Goal: Information Seeking & Learning: Check status

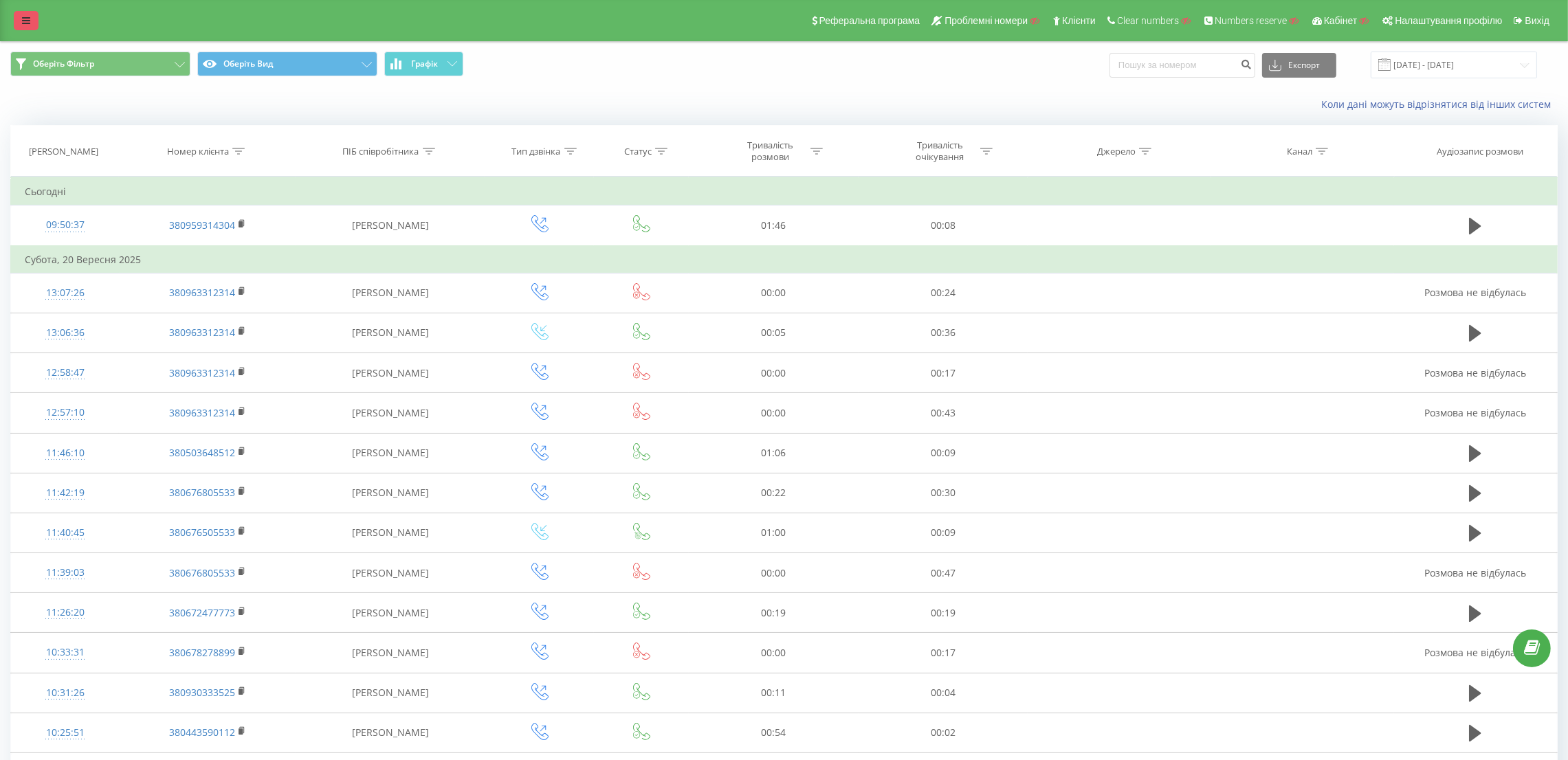
click at [24, 25] on icon at bounding box center [26, 20] width 9 height 9
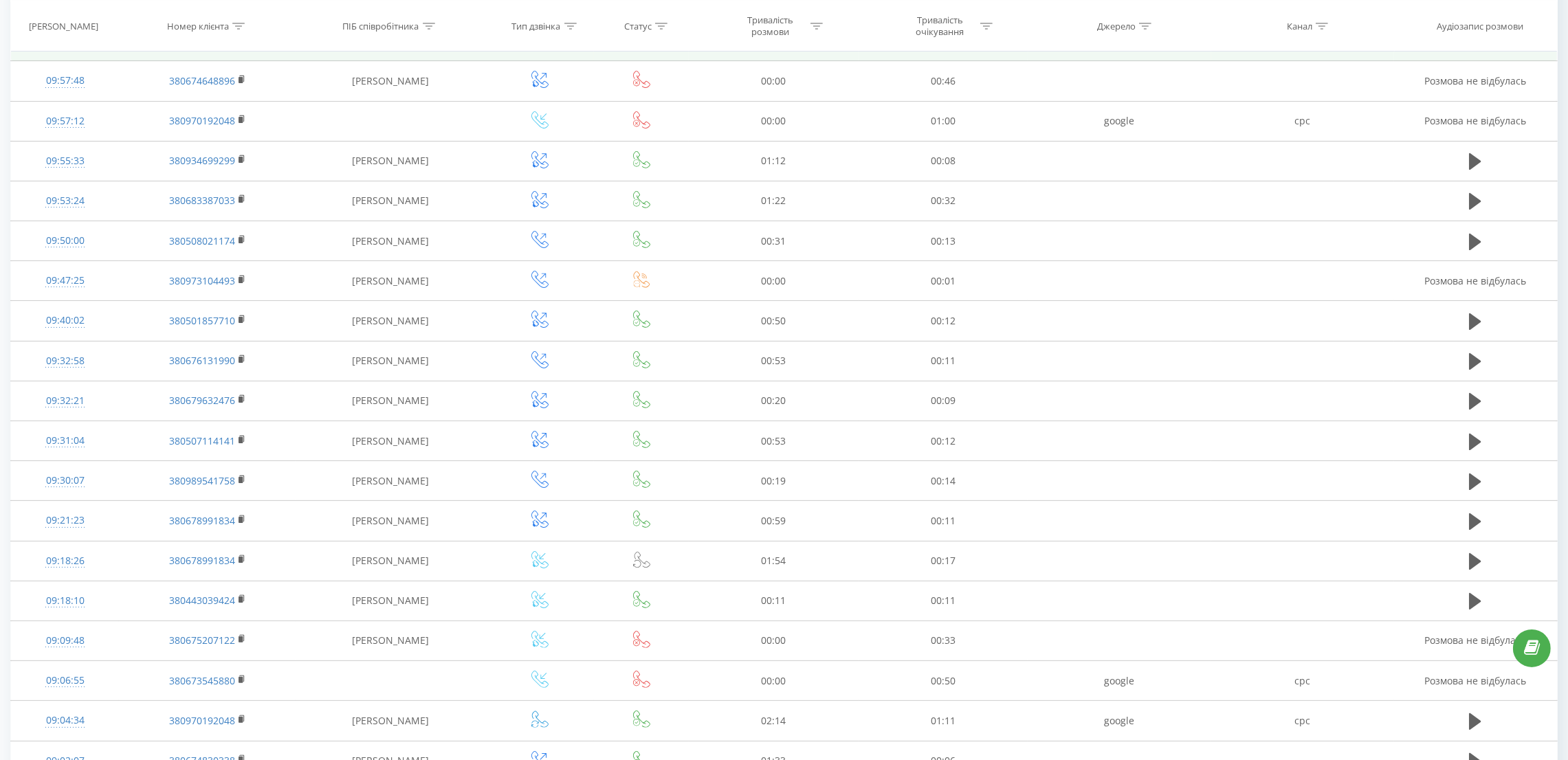
scroll to position [500, 0]
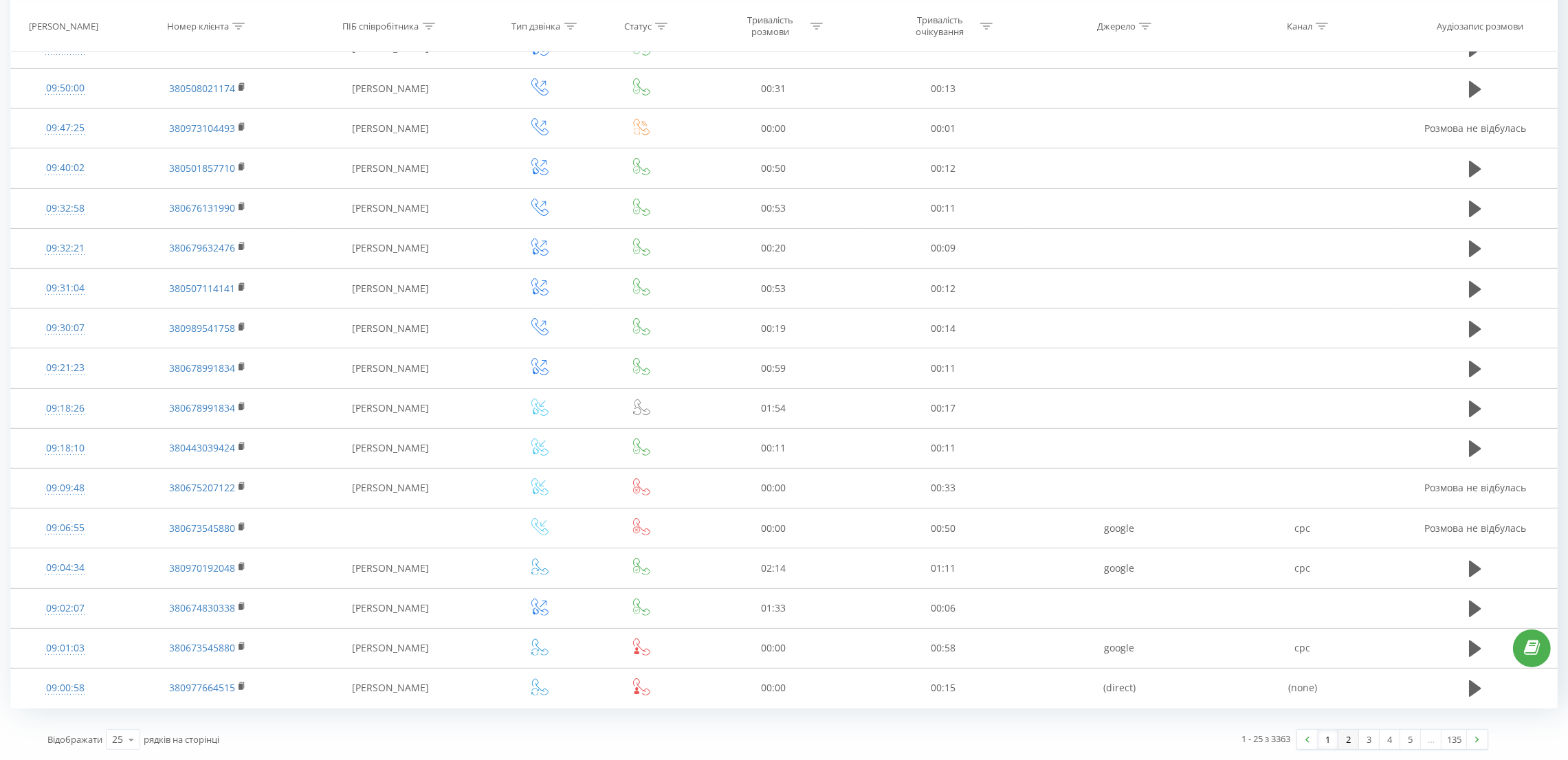
click at [1354, 747] on link "2" at bounding box center [1348, 739] width 20 height 20
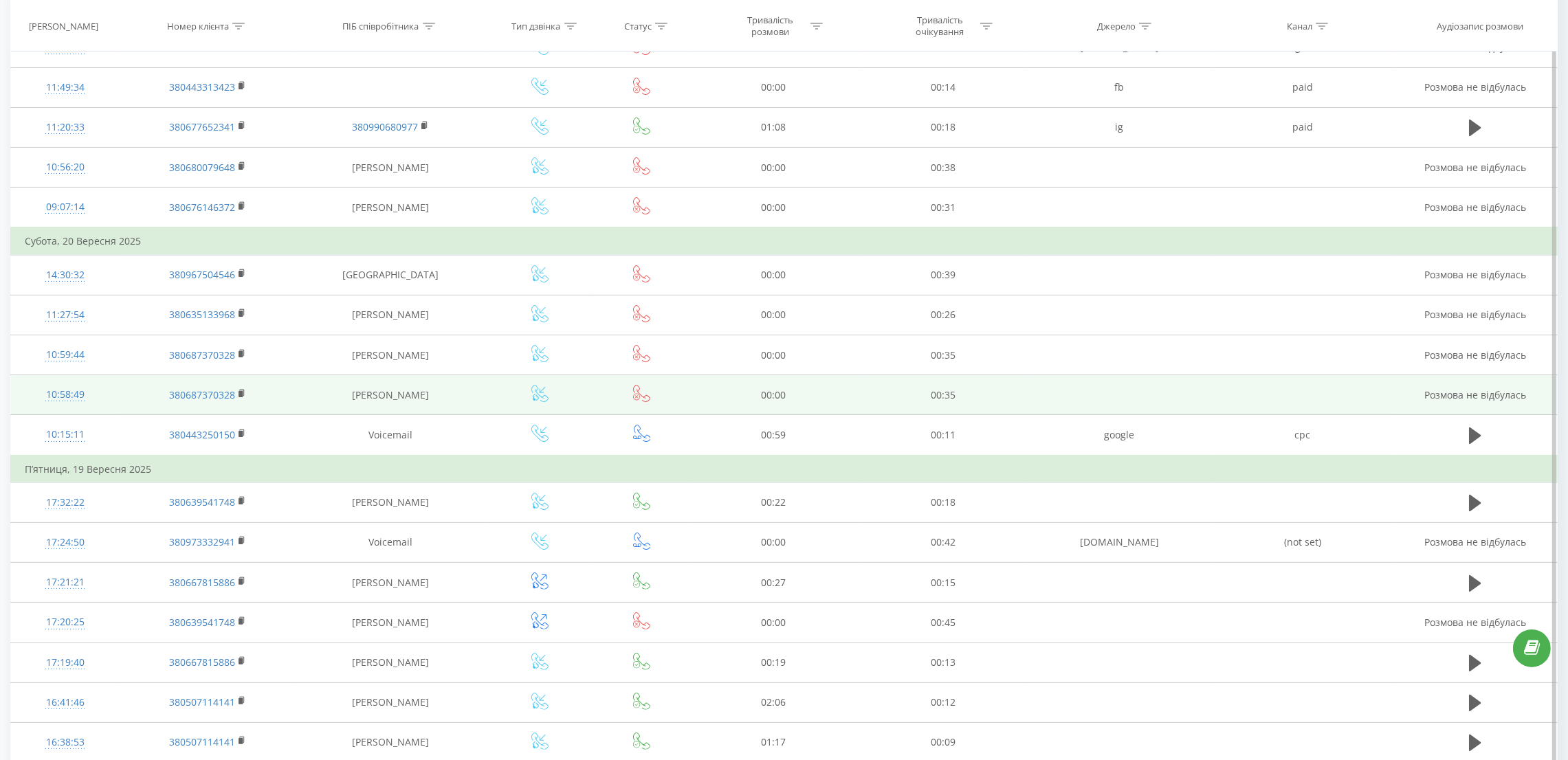
scroll to position [581, 0]
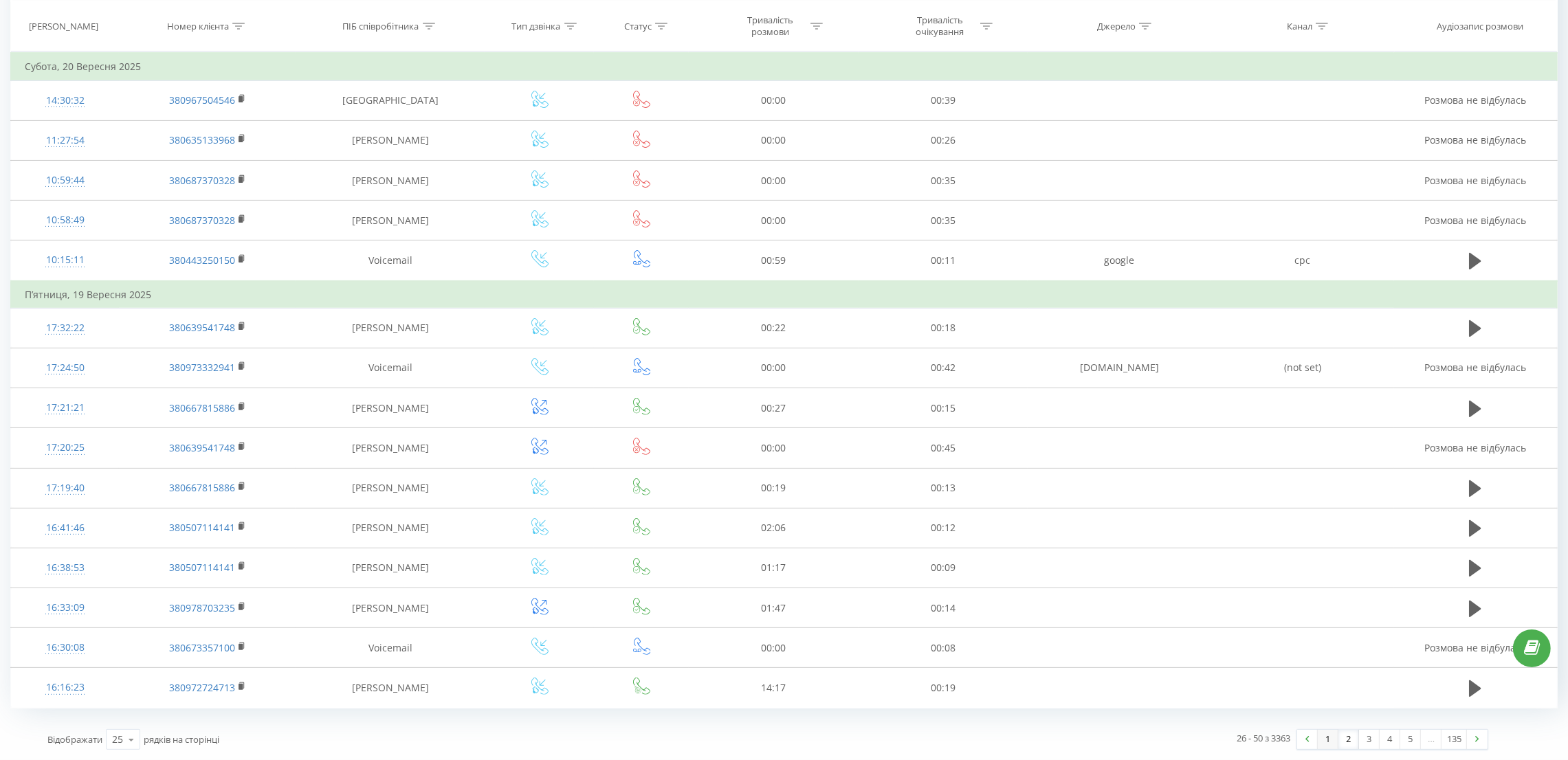
click at [1323, 737] on link "1" at bounding box center [1327, 739] width 20 height 20
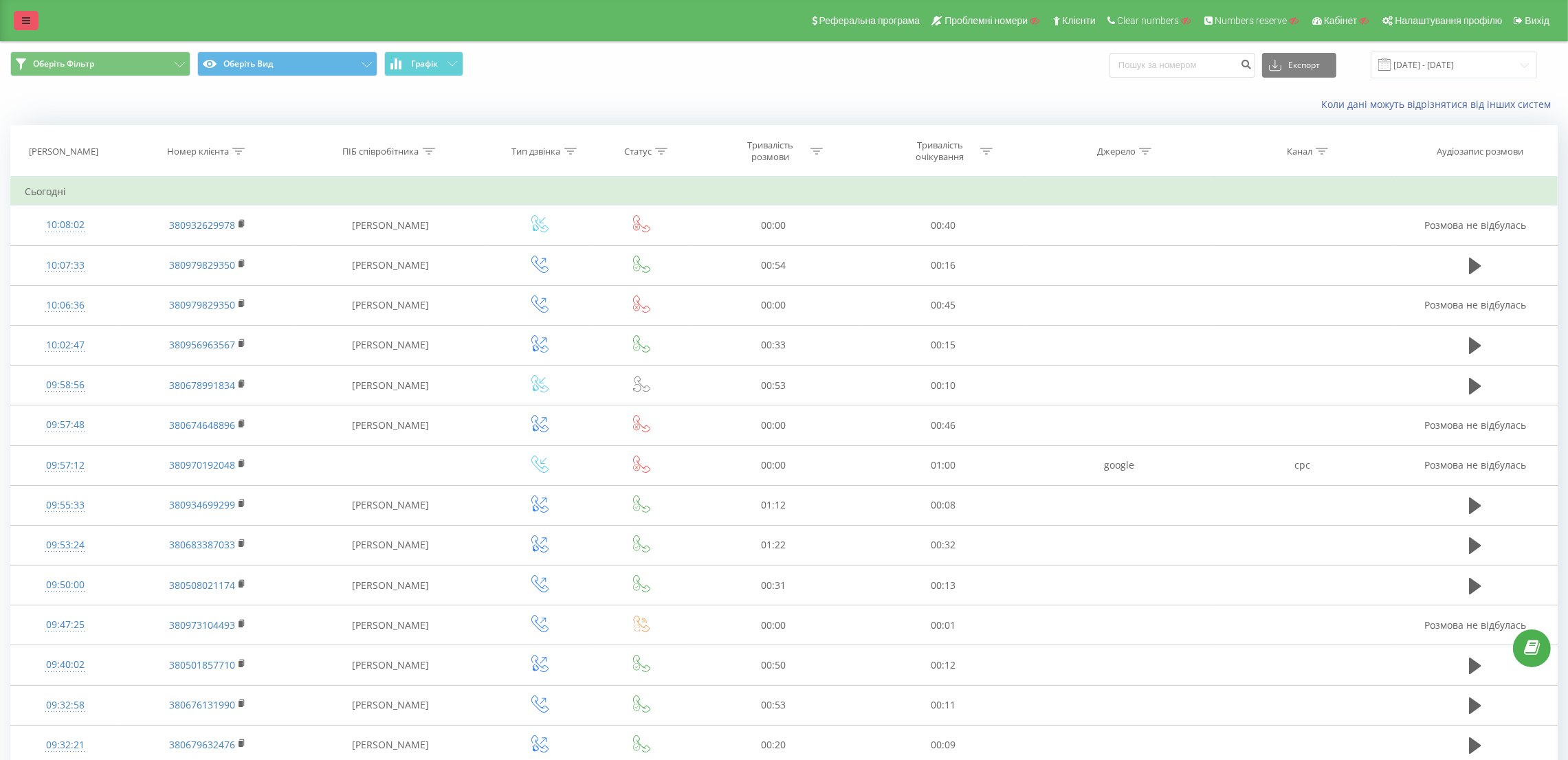
click at [22, 16] on link at bounding box center [27, 20] width 25 height 20
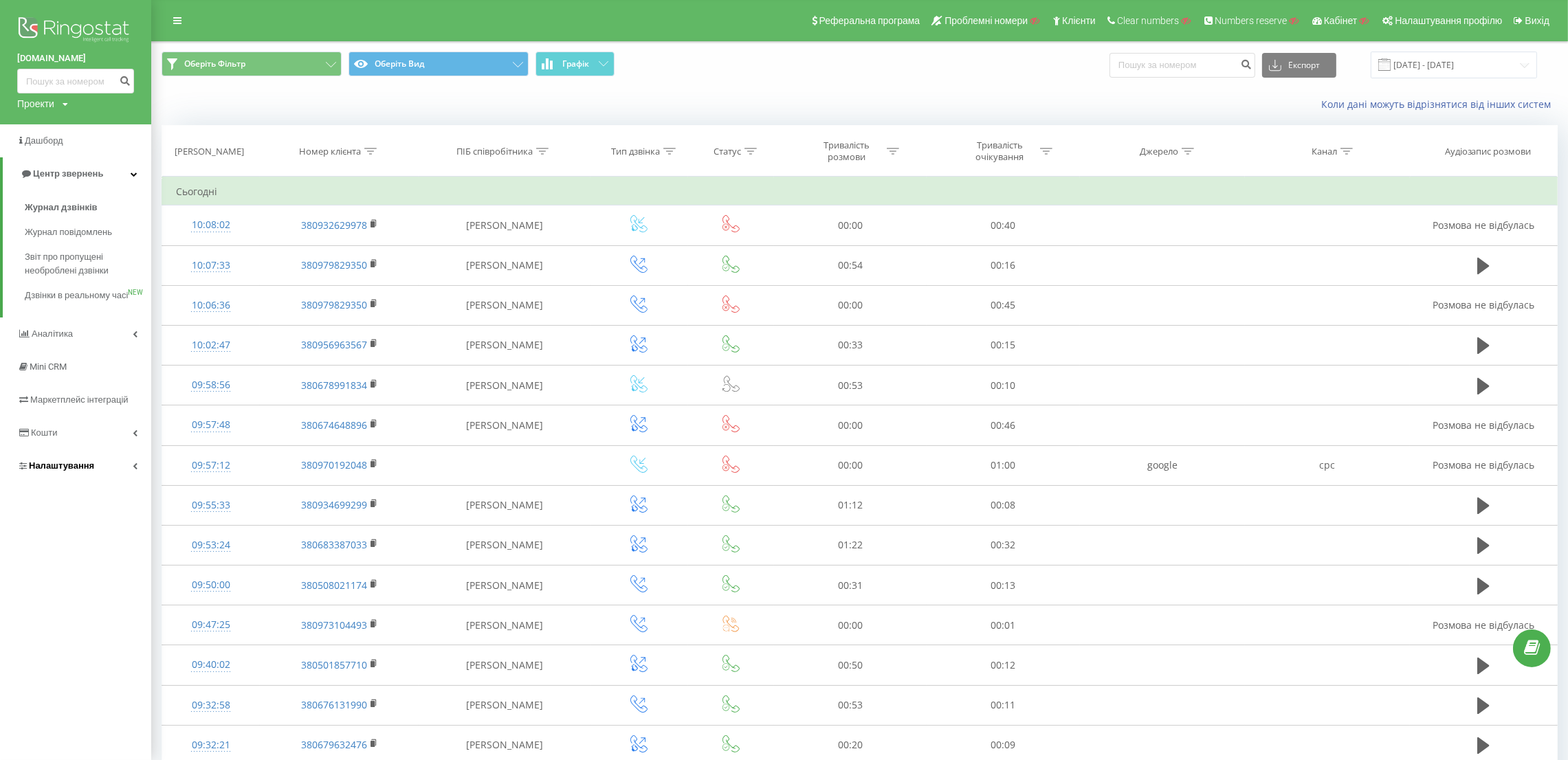
click at [101, 482] on link "Налаштування" at bounding box center [75, 465] width 151 height 33
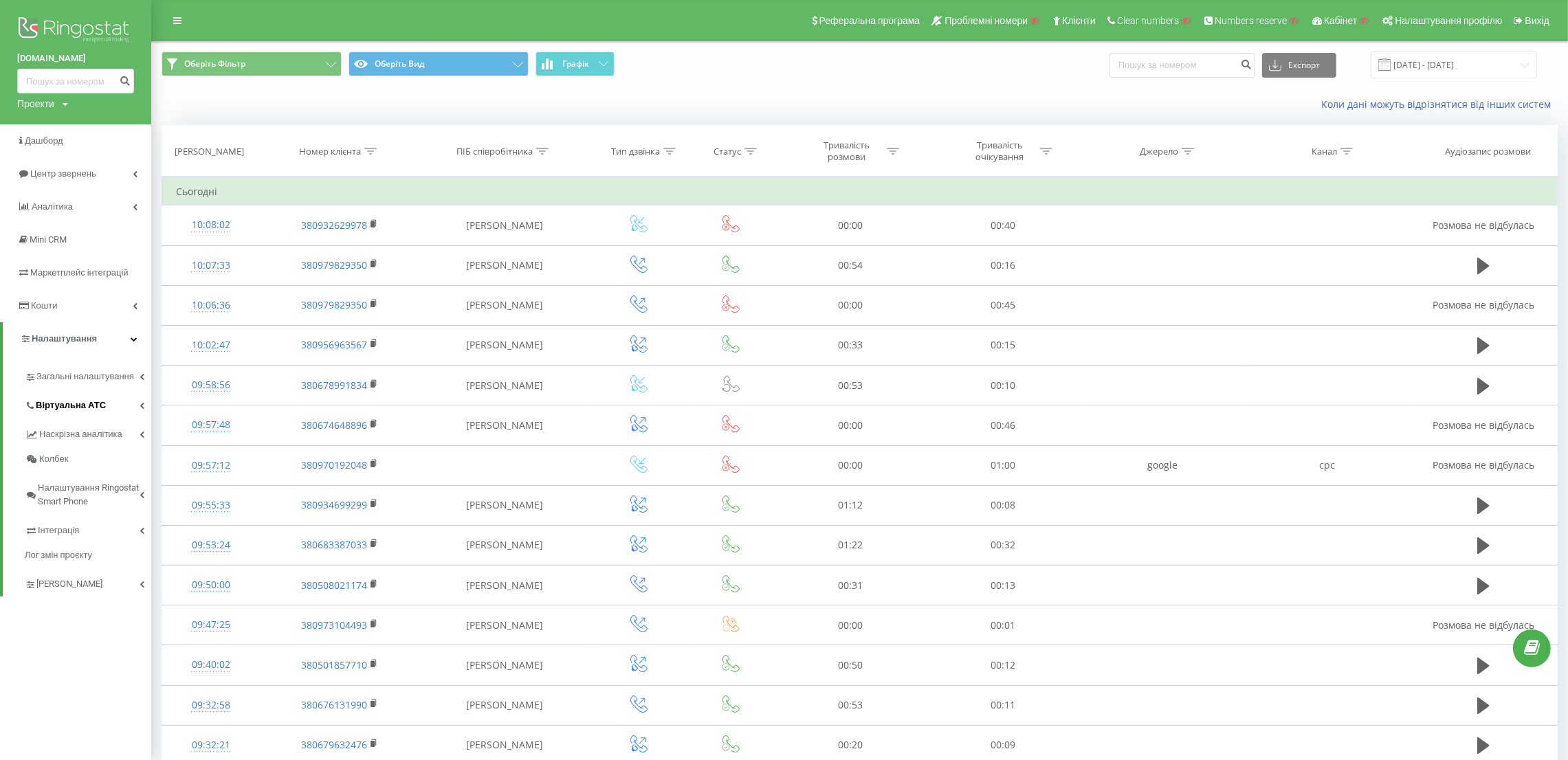
click at [97, 404] on span "Віртуальна АТС" at bounding box center [71, 405] width 70 height 14
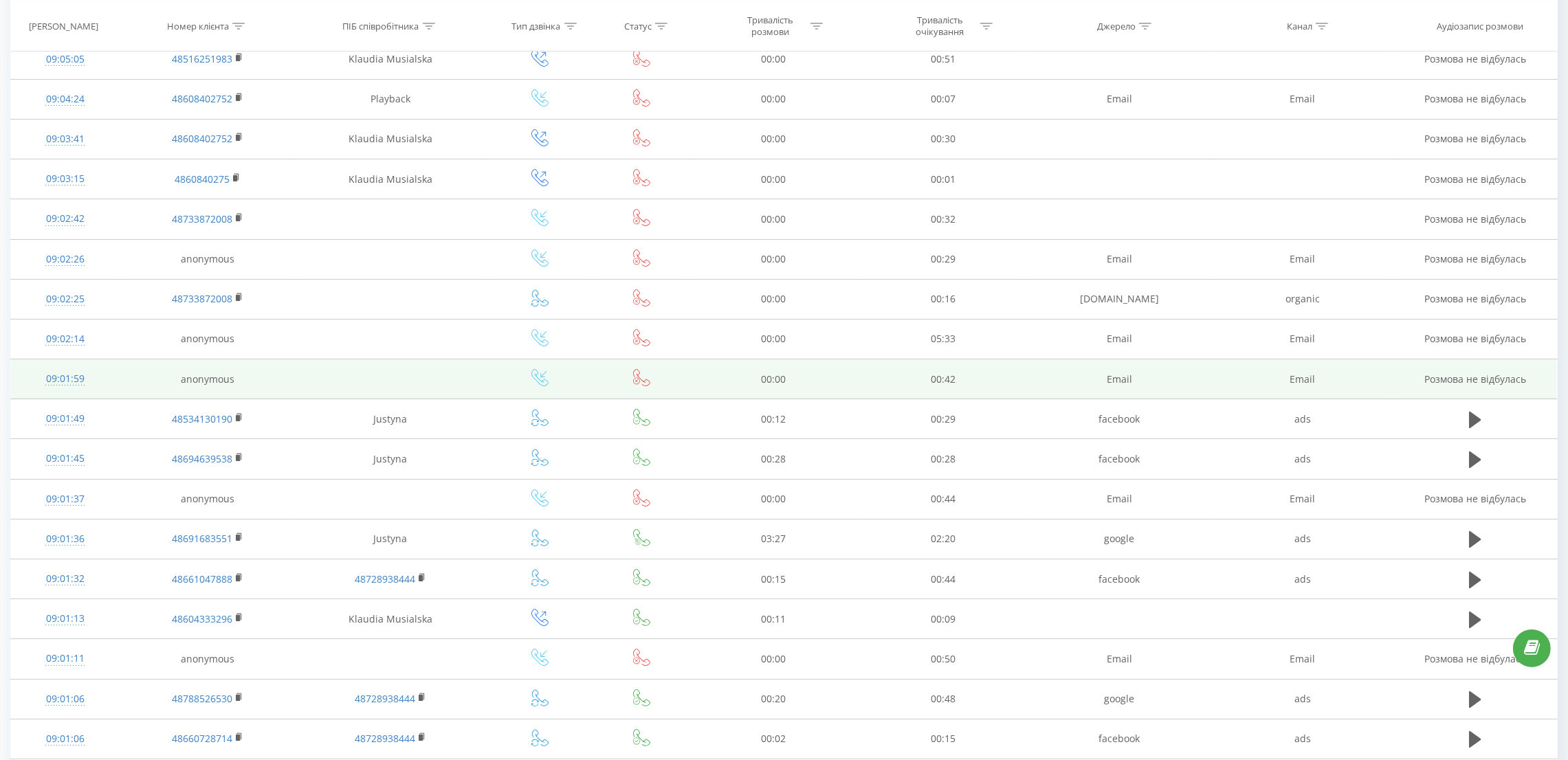
scroll to position [103, 0]
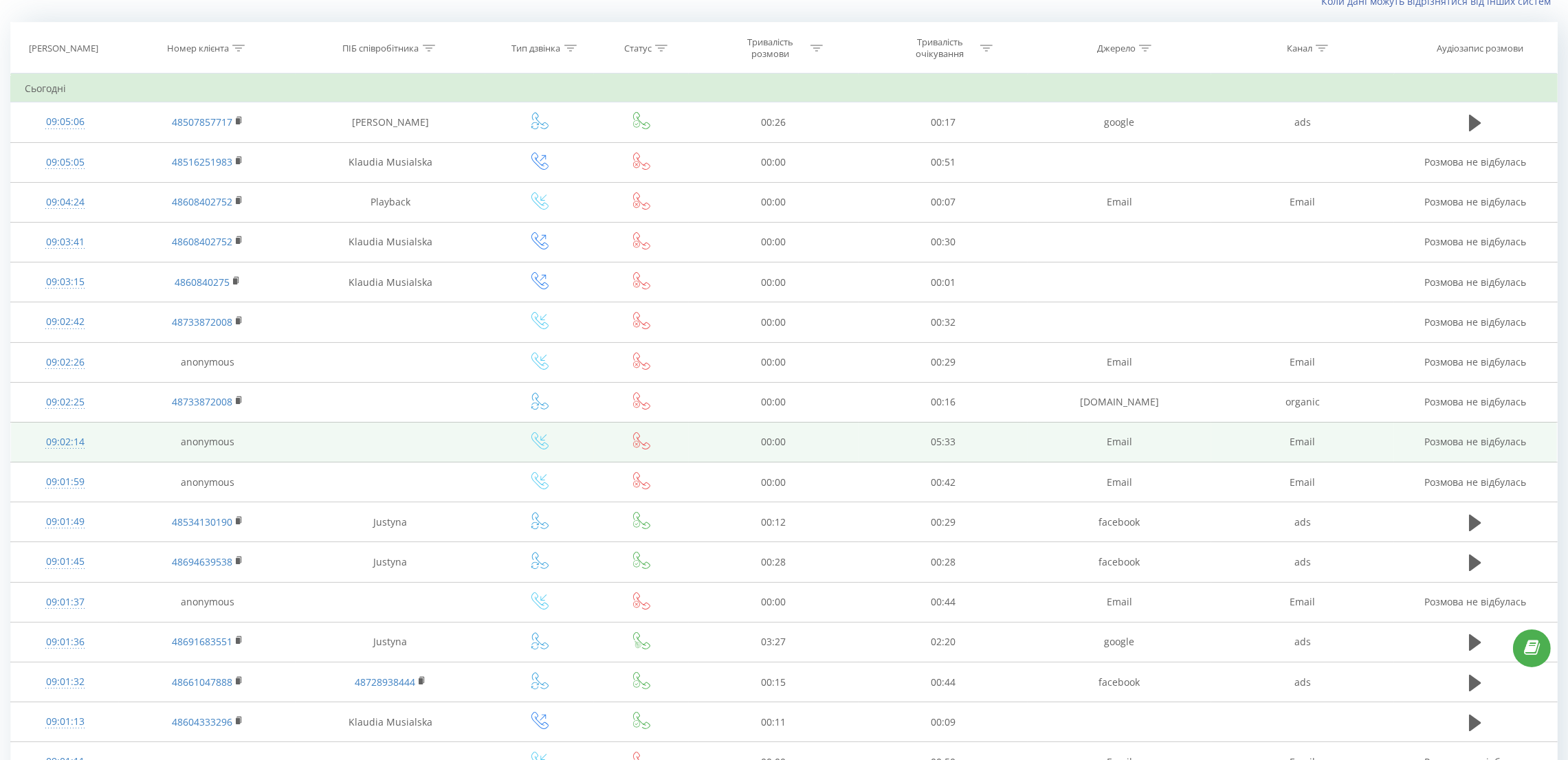
click at [222, 447] on td "anonymous" at bounding box center [207, 441] width 176 height 40
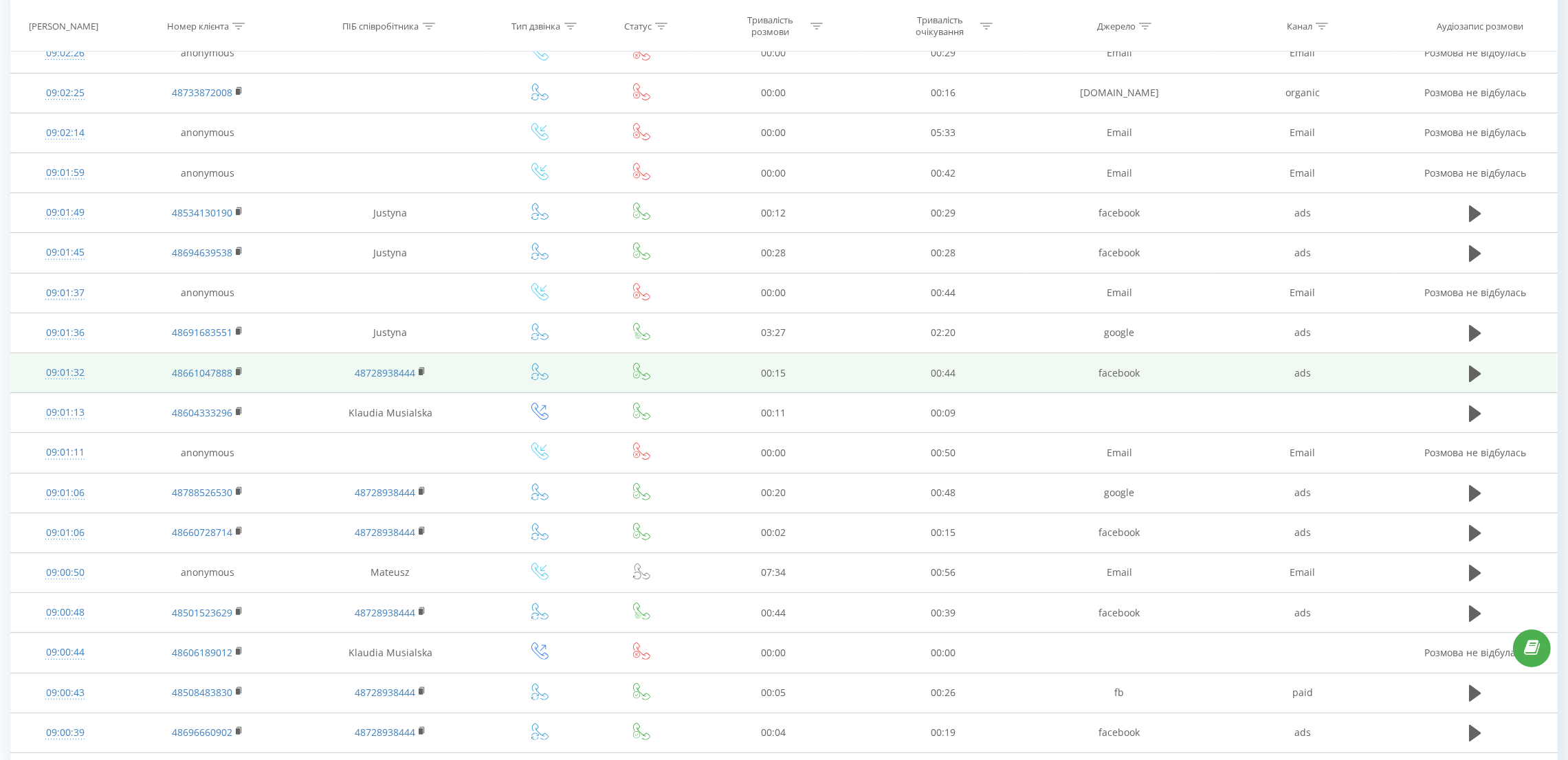
scroll to position [500, 0]
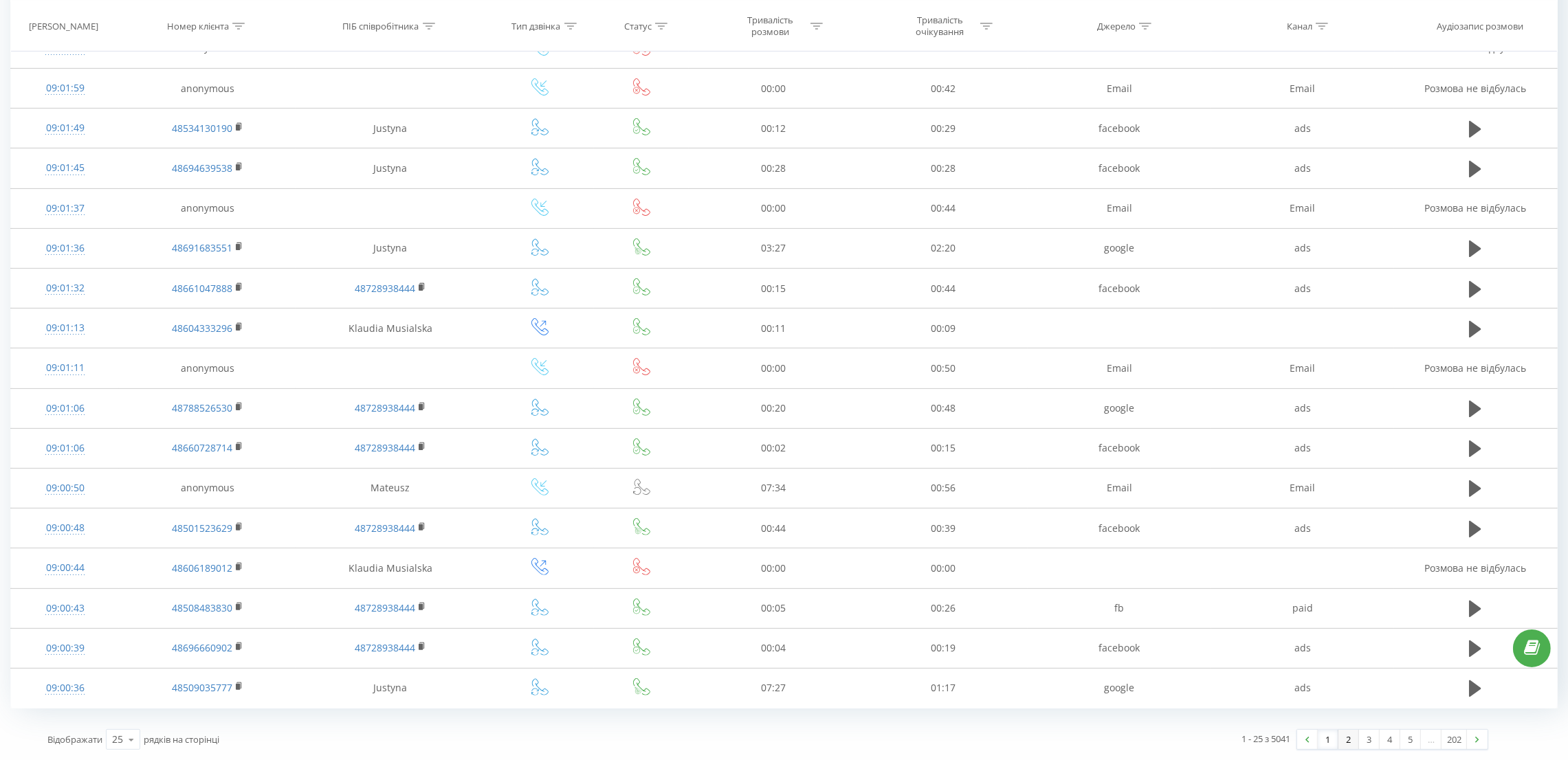
click at [1343, 740] on link "2" at bounding box center [1348, 739] width 20 height 20
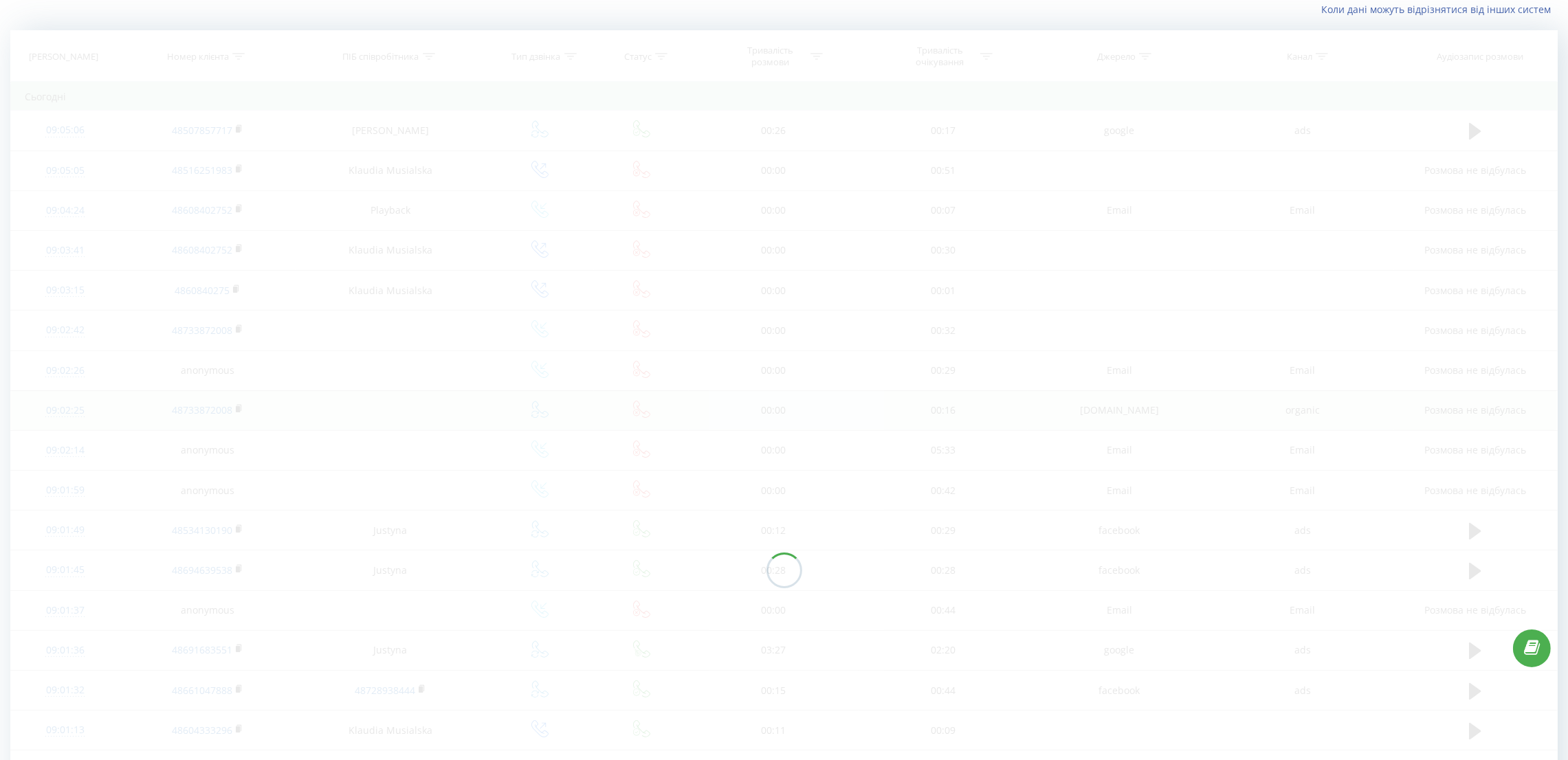
scroll to position [92, 0]
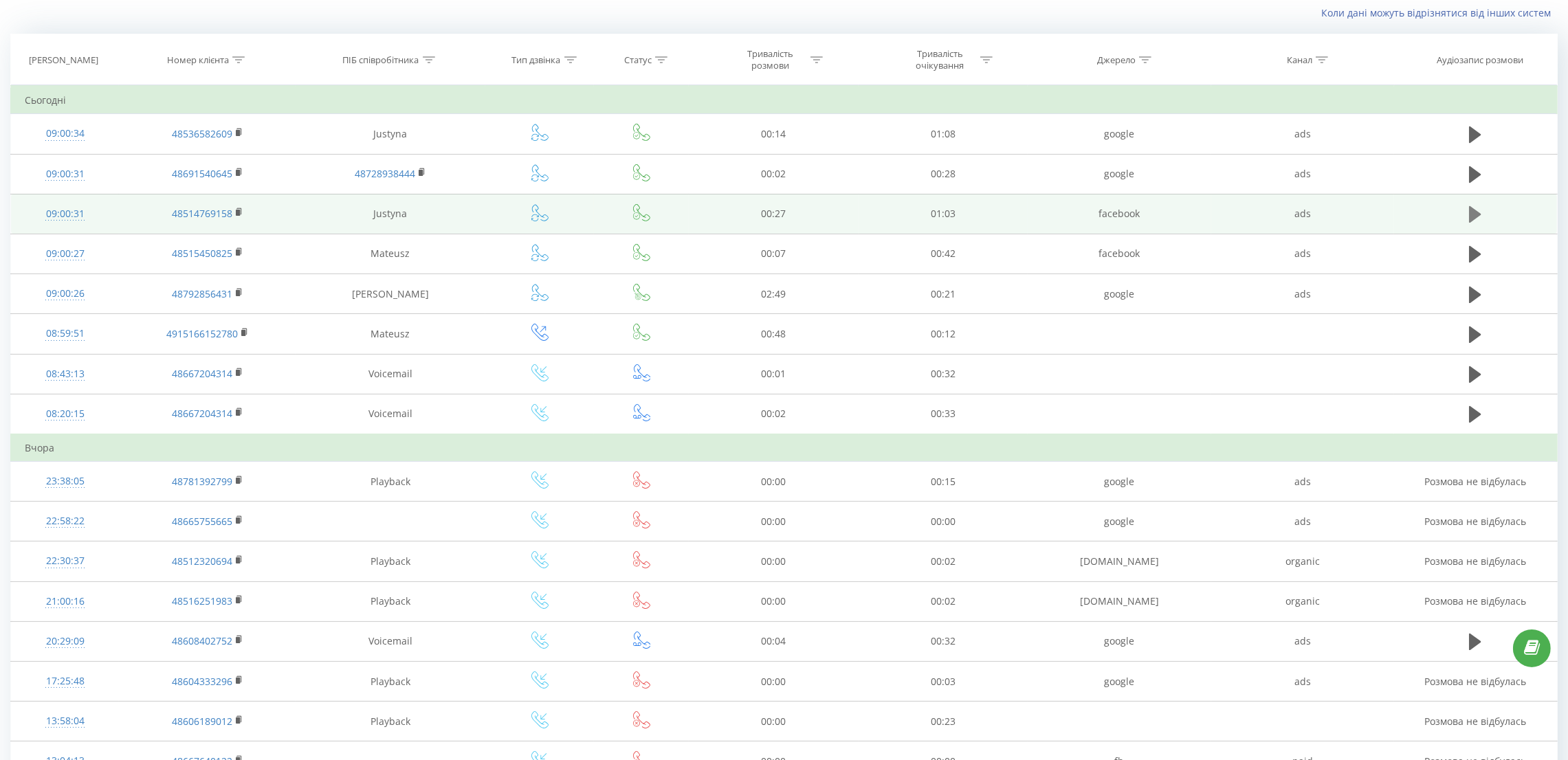
click at [1471, 215] on icon at bounding box center [1475, 214] width 13 height 16
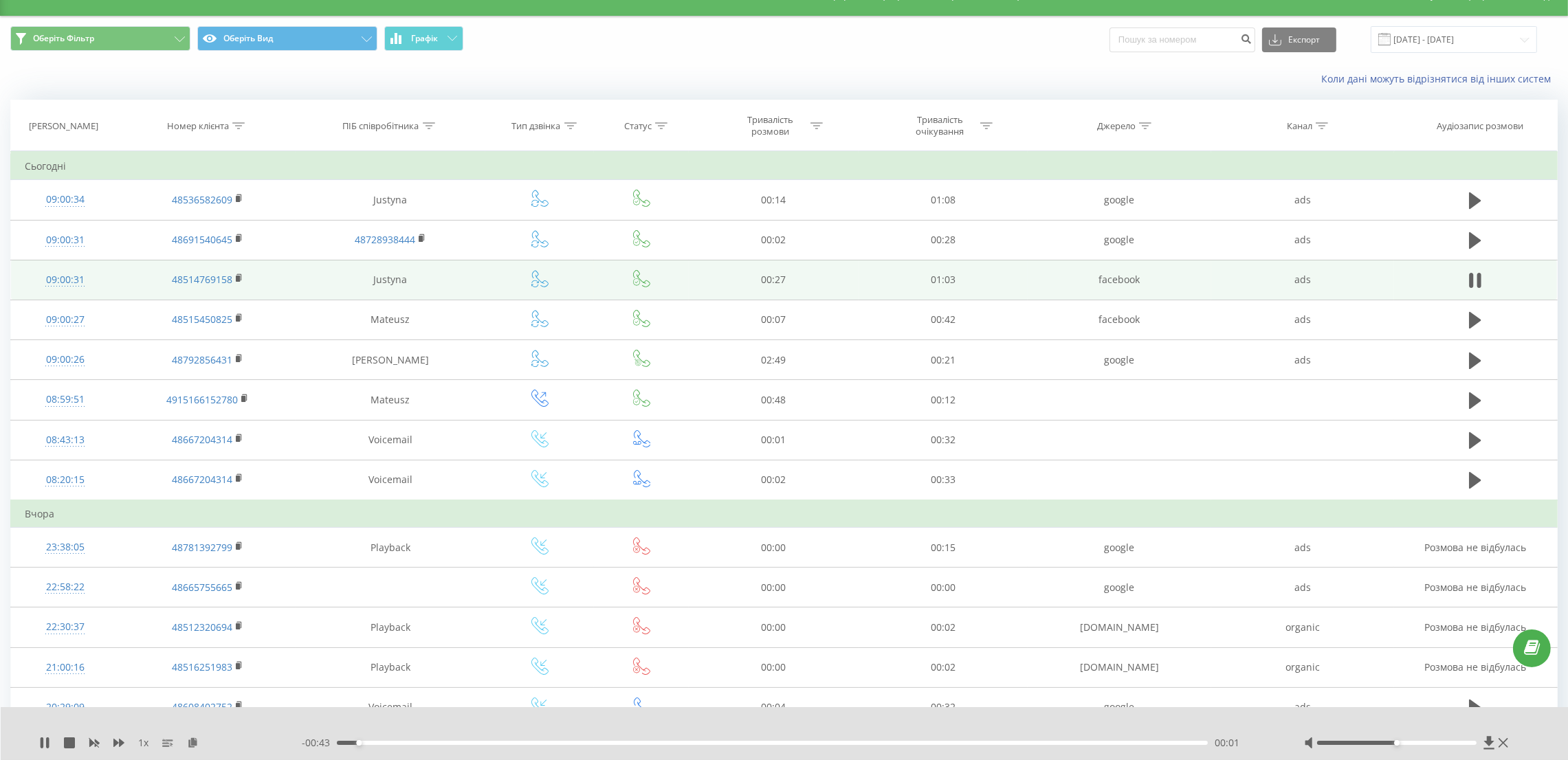
scroll to position [0, 0]
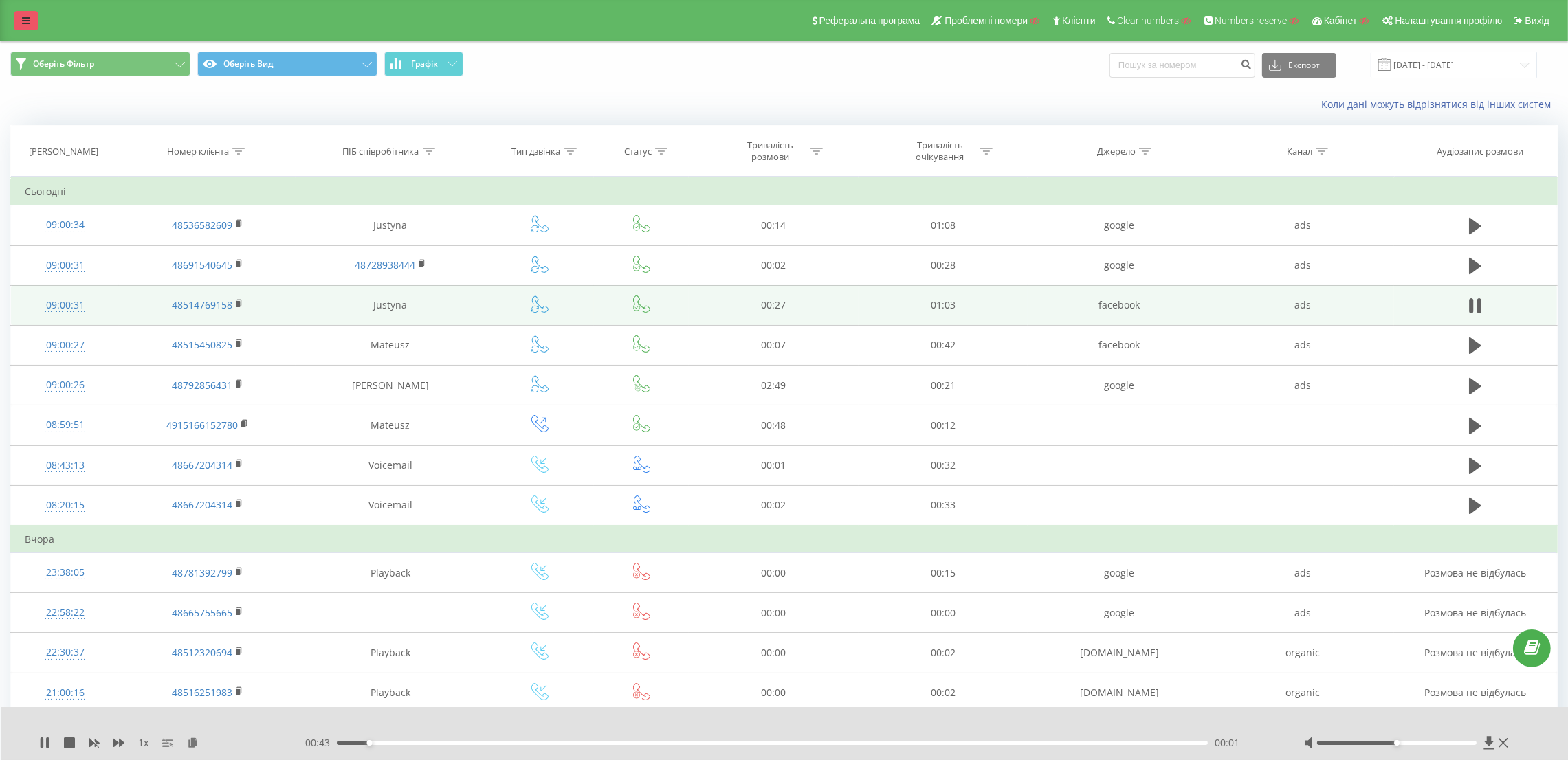
click at [34, 23] on link at bounding box center [27, 20] width 25 height 20
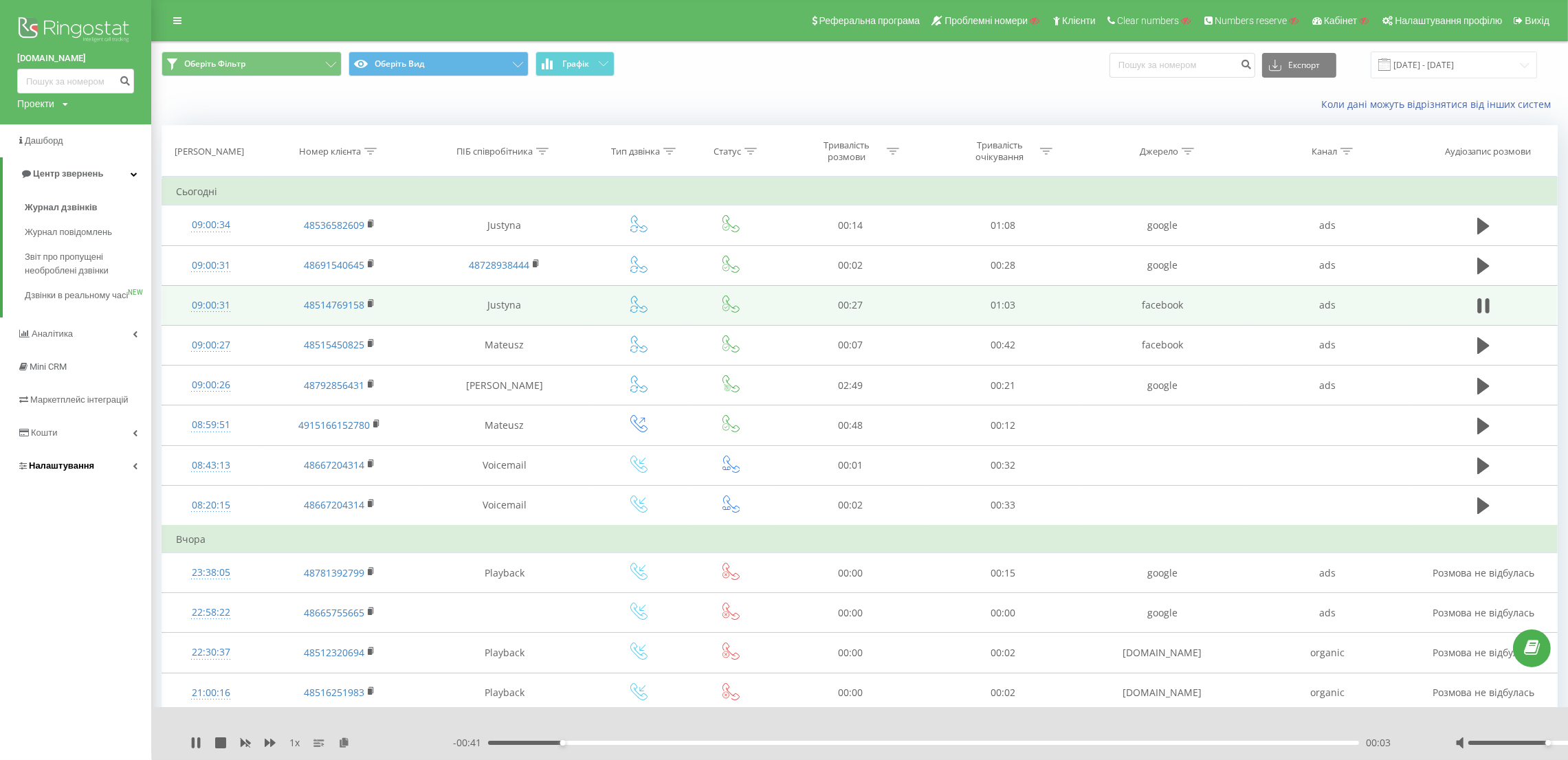
click at [83, 482] on link "Налаштування" at bounding box center [75, 465] width 151 height 33
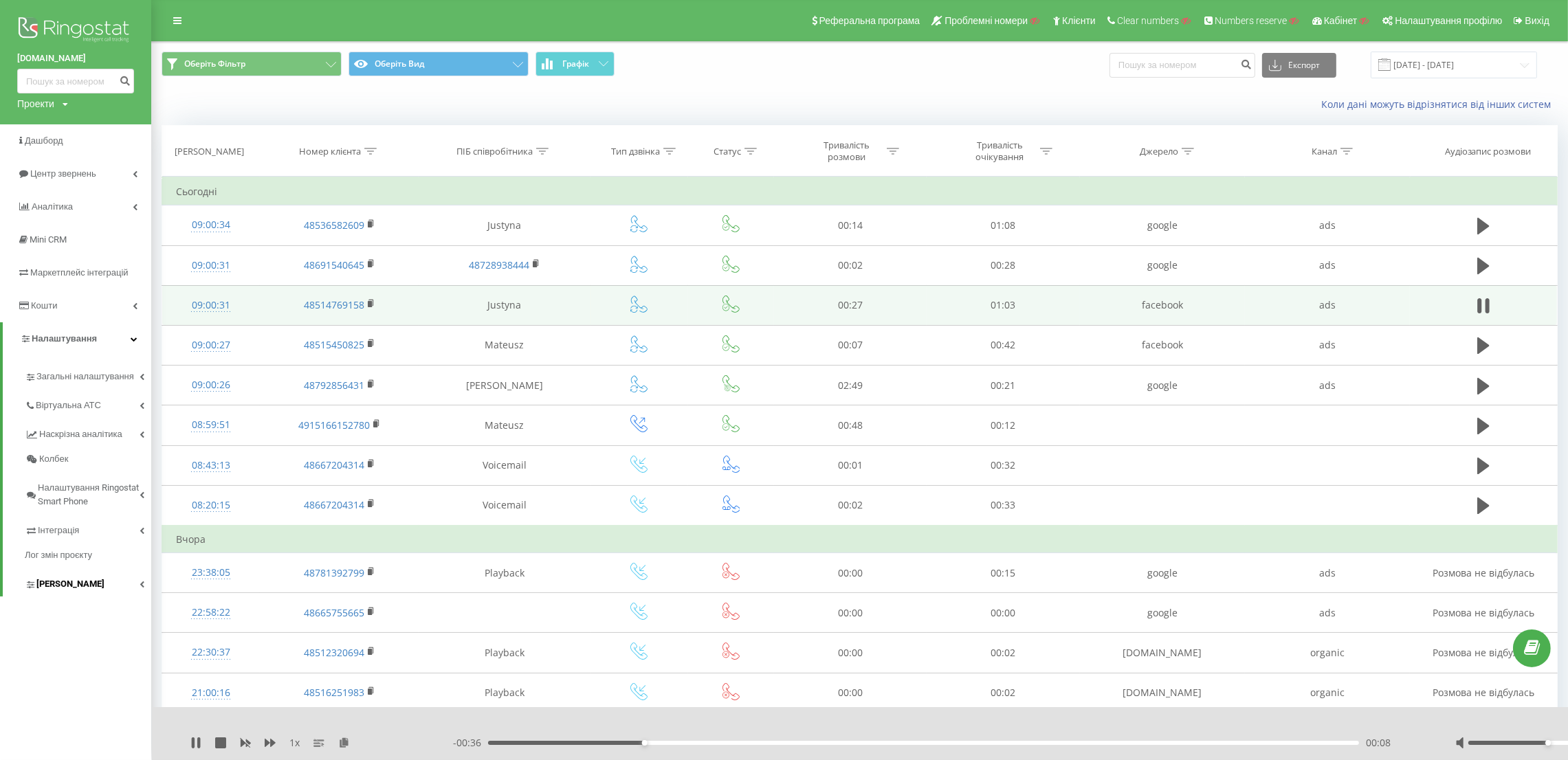
click at [83, 592] on link "Коллтрекінг" at bounding box center [88, 581] width 126 height 29
click at [69, 451] on link "Колбек" at bounding box center [88, 459] width 126 height 25
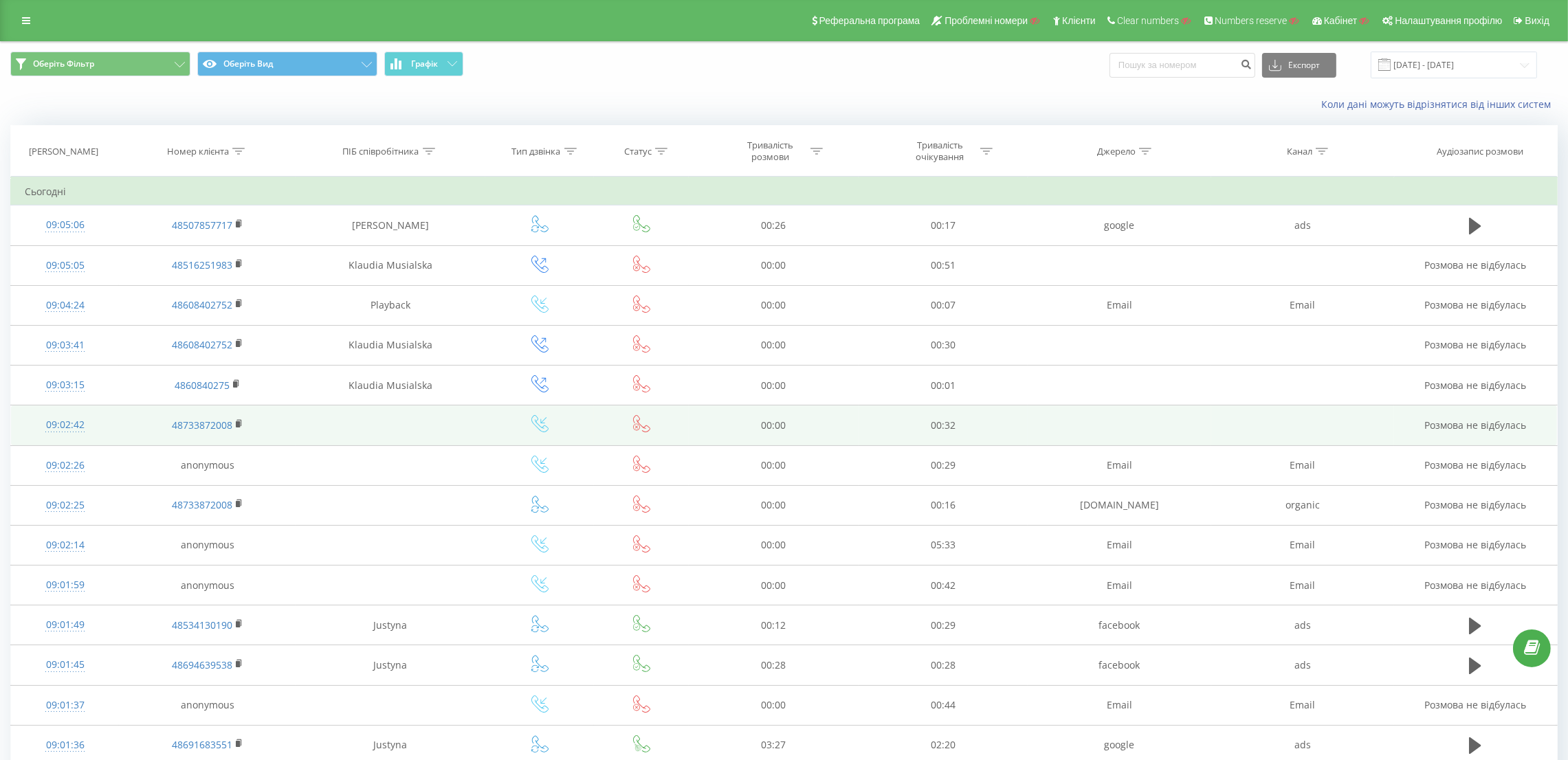
scroll to position [500, 0]
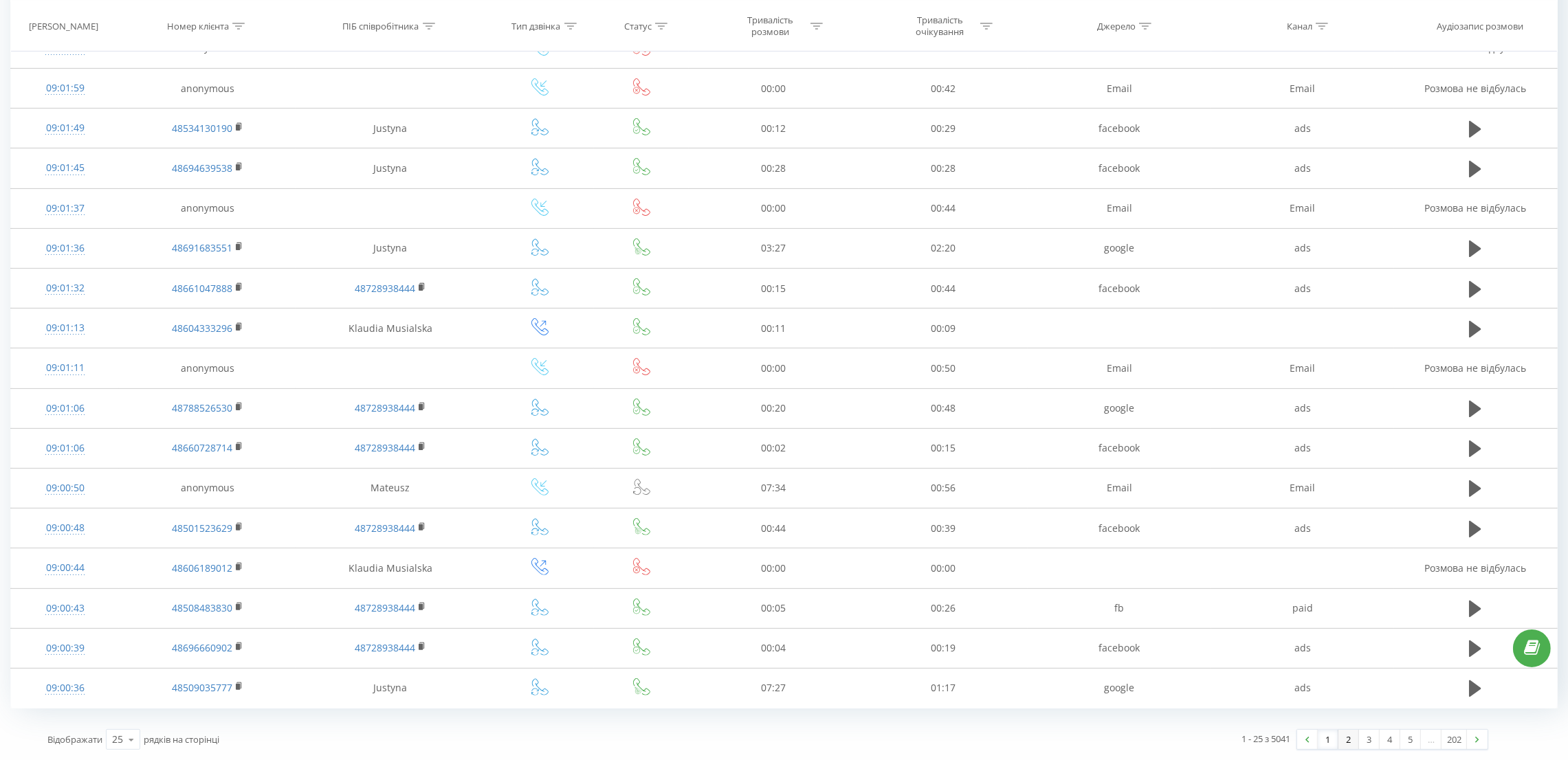
click at [1345, 743] on link "2" at bounding box center [1348, 739] width 20 height 20
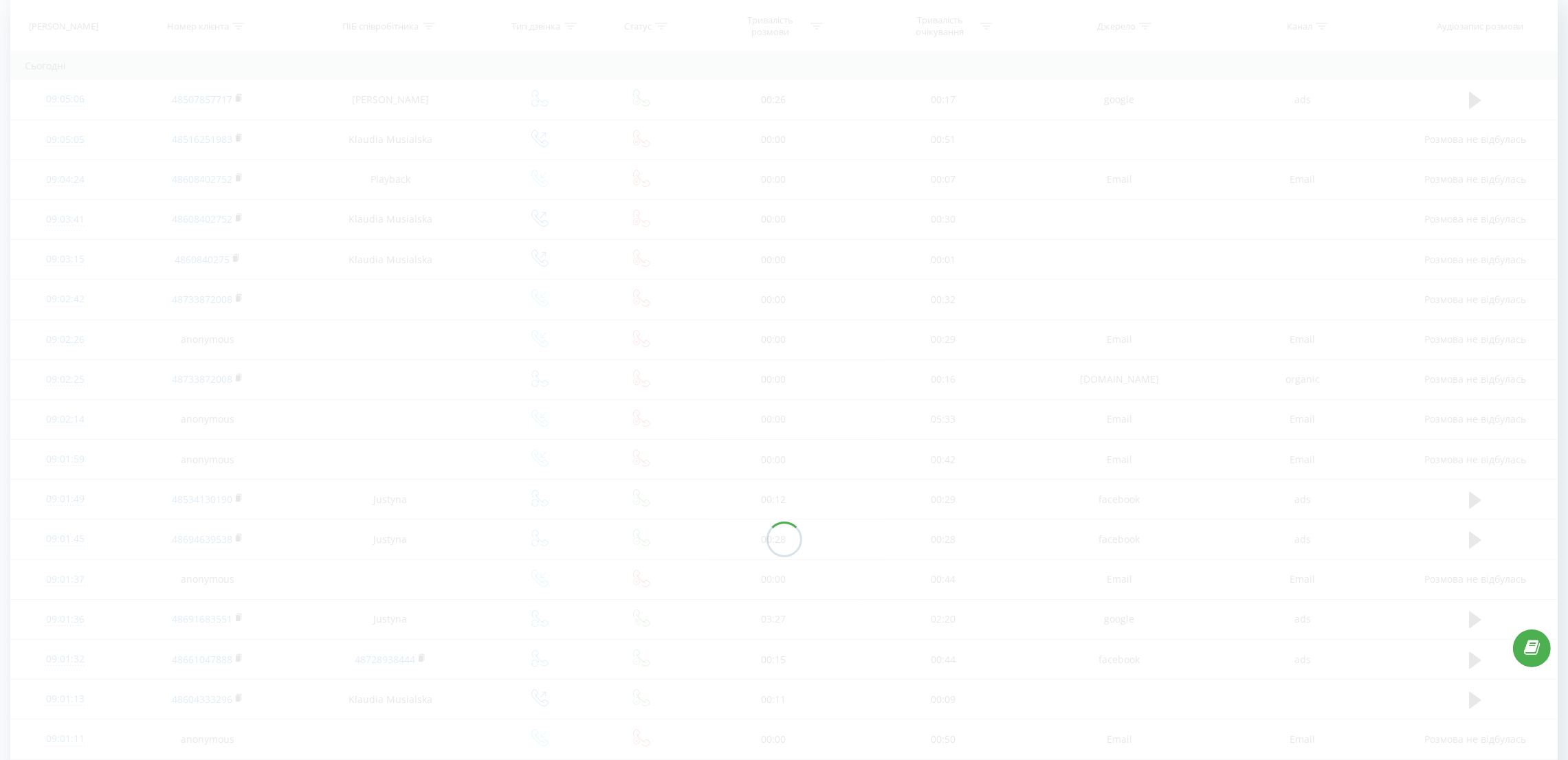
scroll to position [92, 0]
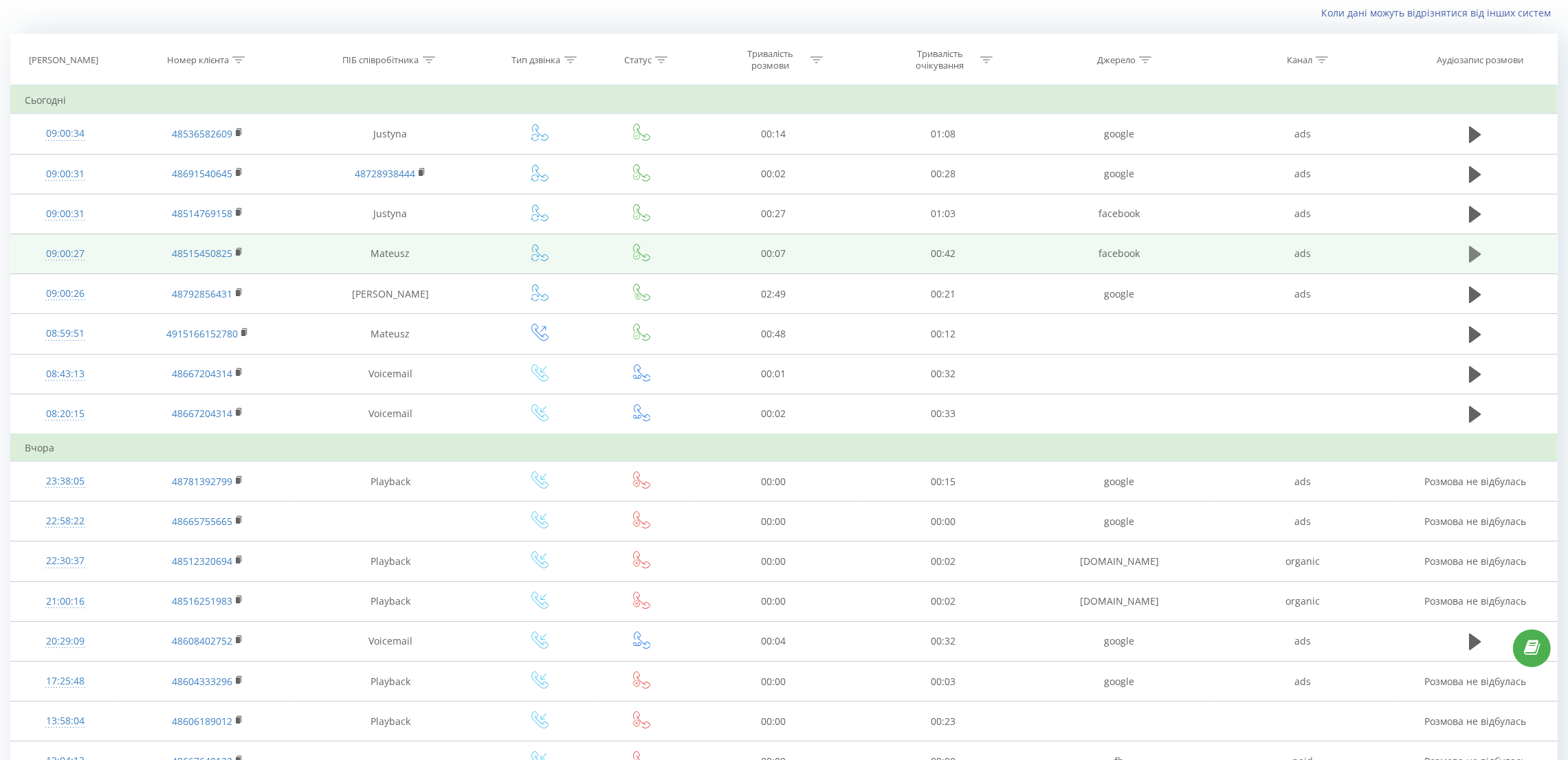
click at [1479, 248] on icon at bounding box center [1475, 254] width 13 height 20
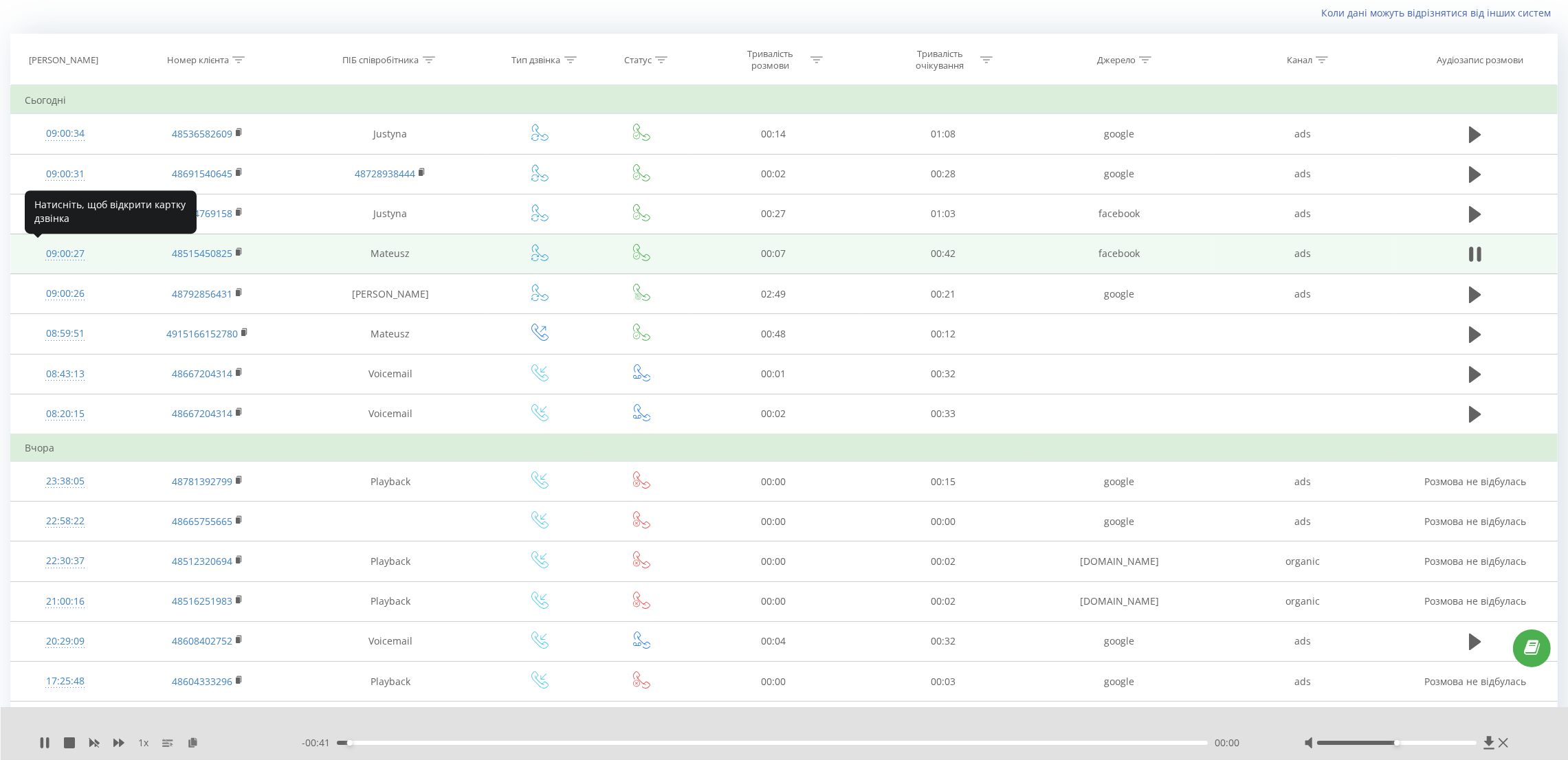
click at [47, 259] on div at bounding box center [65, 259] width 81 height 1
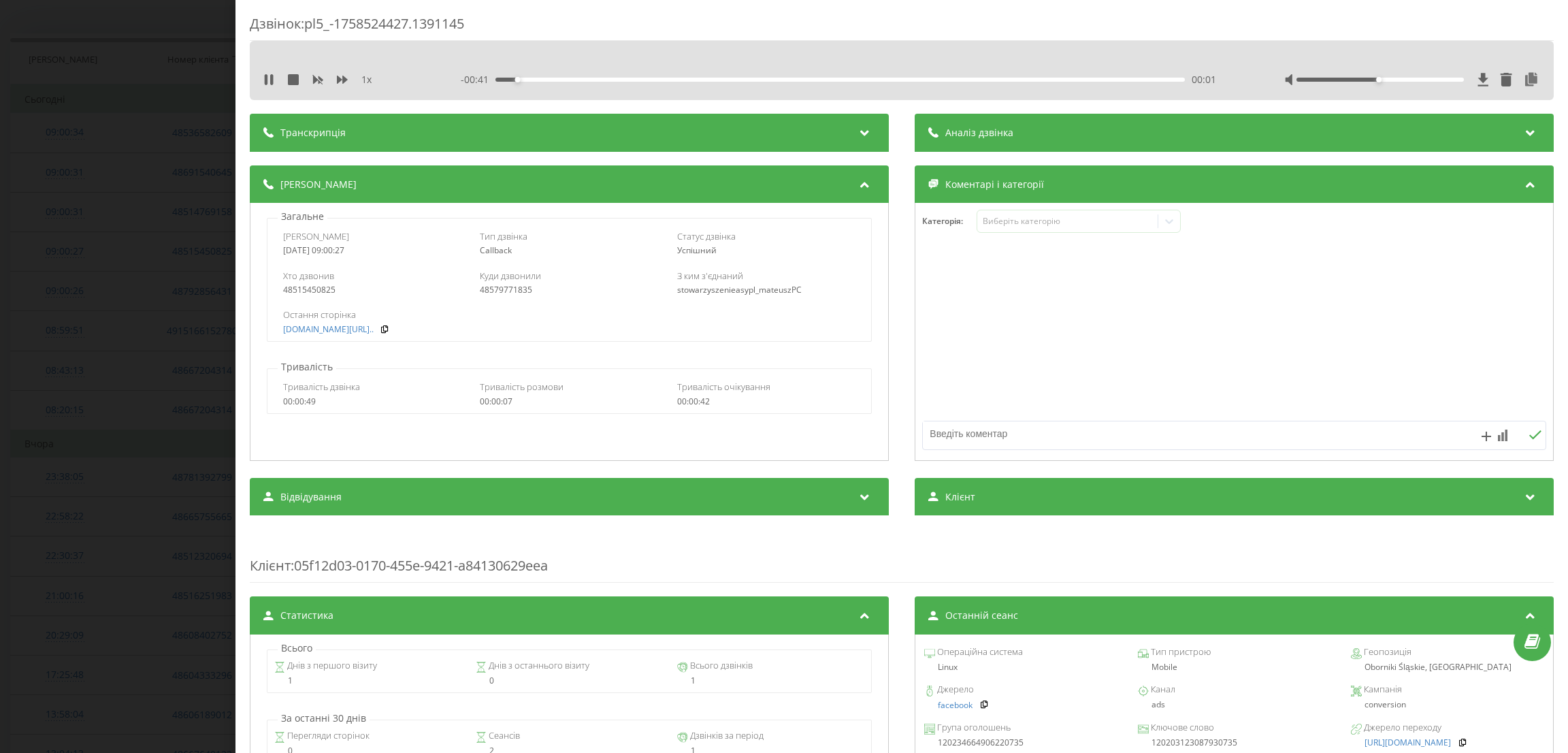
click at [88, 286] on div "Дзвінок : pl5_-1758524427.1391145 1 x - 00:41 00:01 00:01 Транскрипція Для AI-а…" at bounding box center [784, 376] width 1568 height 753
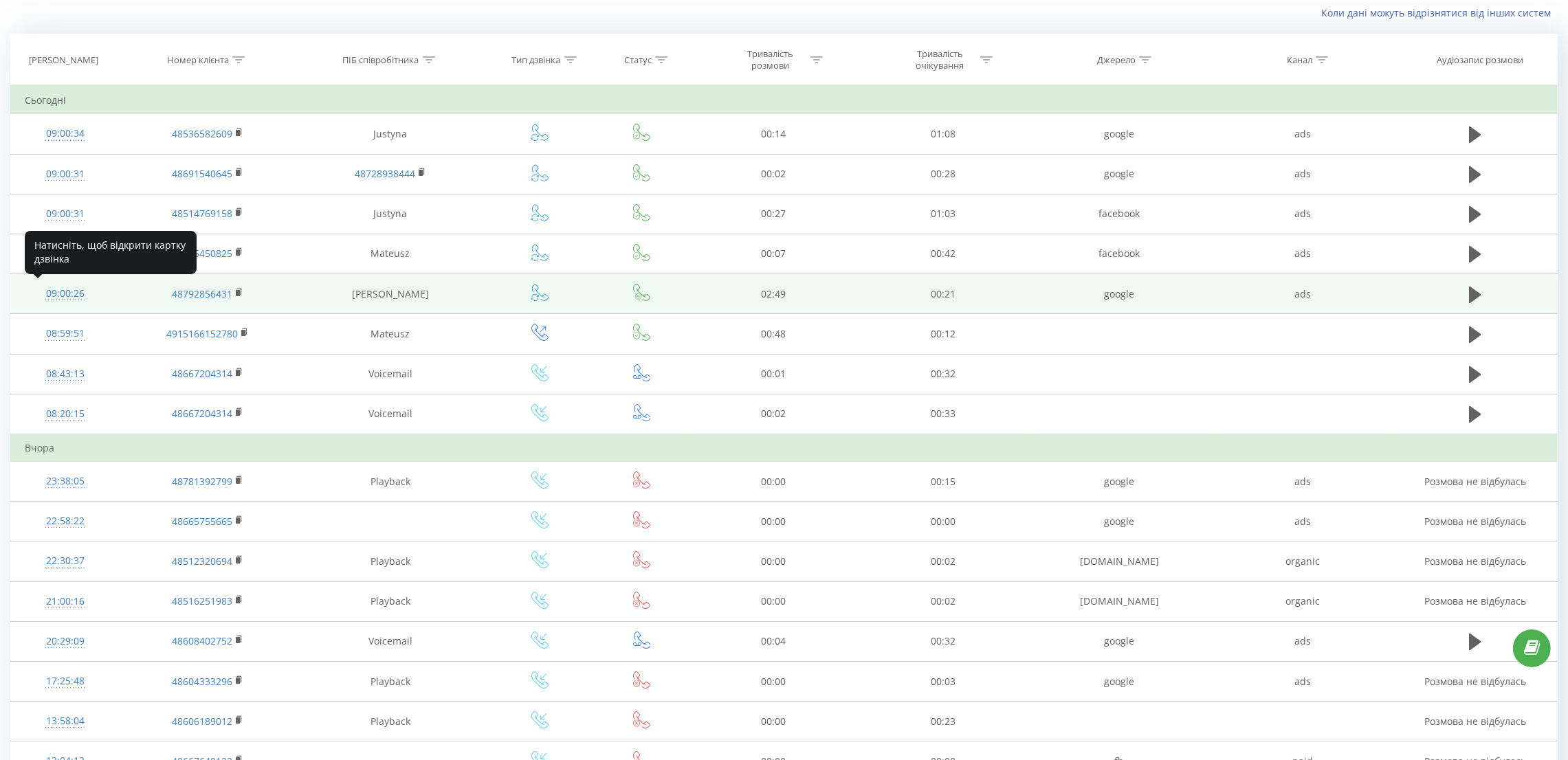
click at [44, 299] on div at bounding box center [65, 299] width 81 height 1
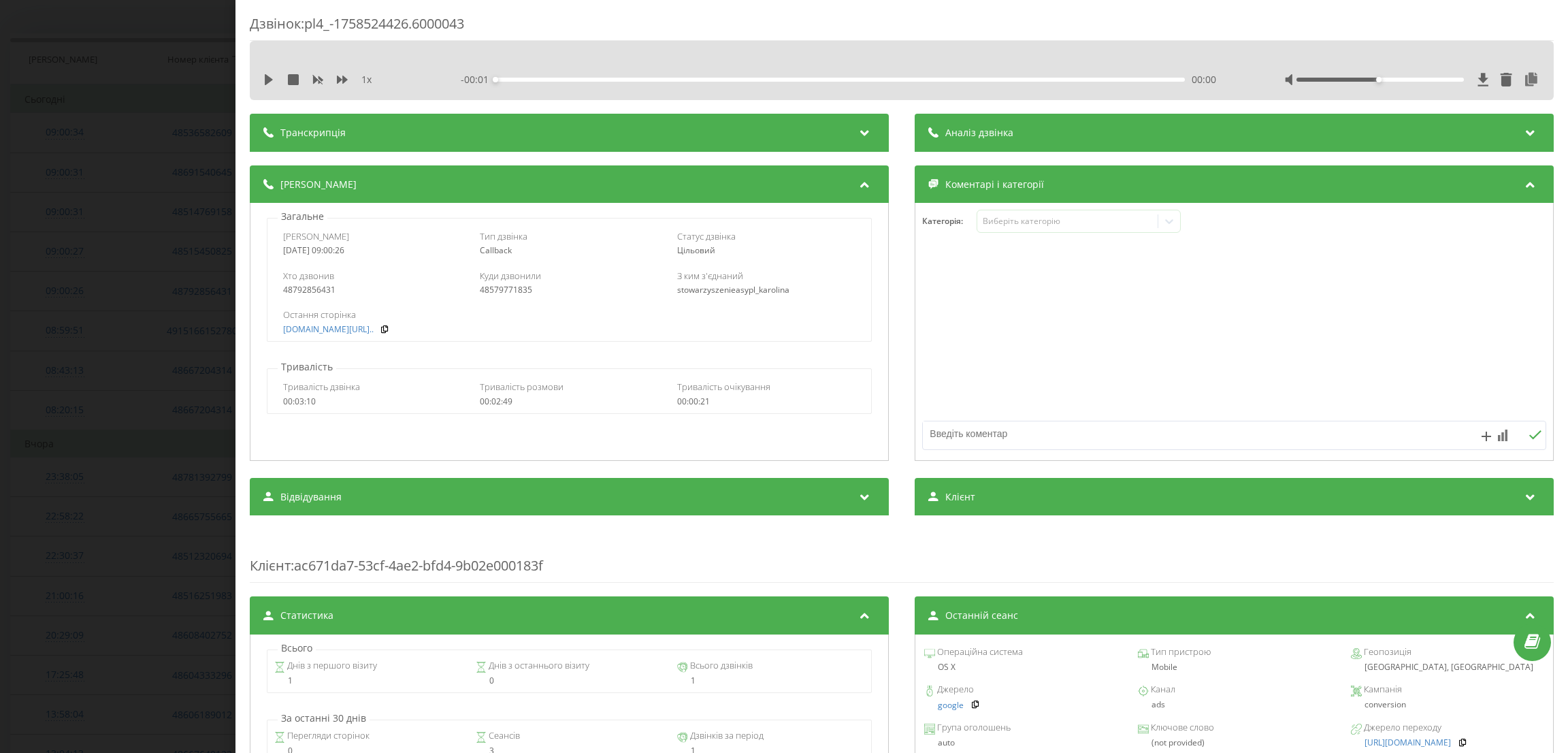
click at [47, 296] on div "Дзвінок : pl4_-1758524426.6000043 1 x - 00:01 00:00 00:00 Транскрипція Для AI-а…" at bounding box center [784, 376] width 1568 height 753
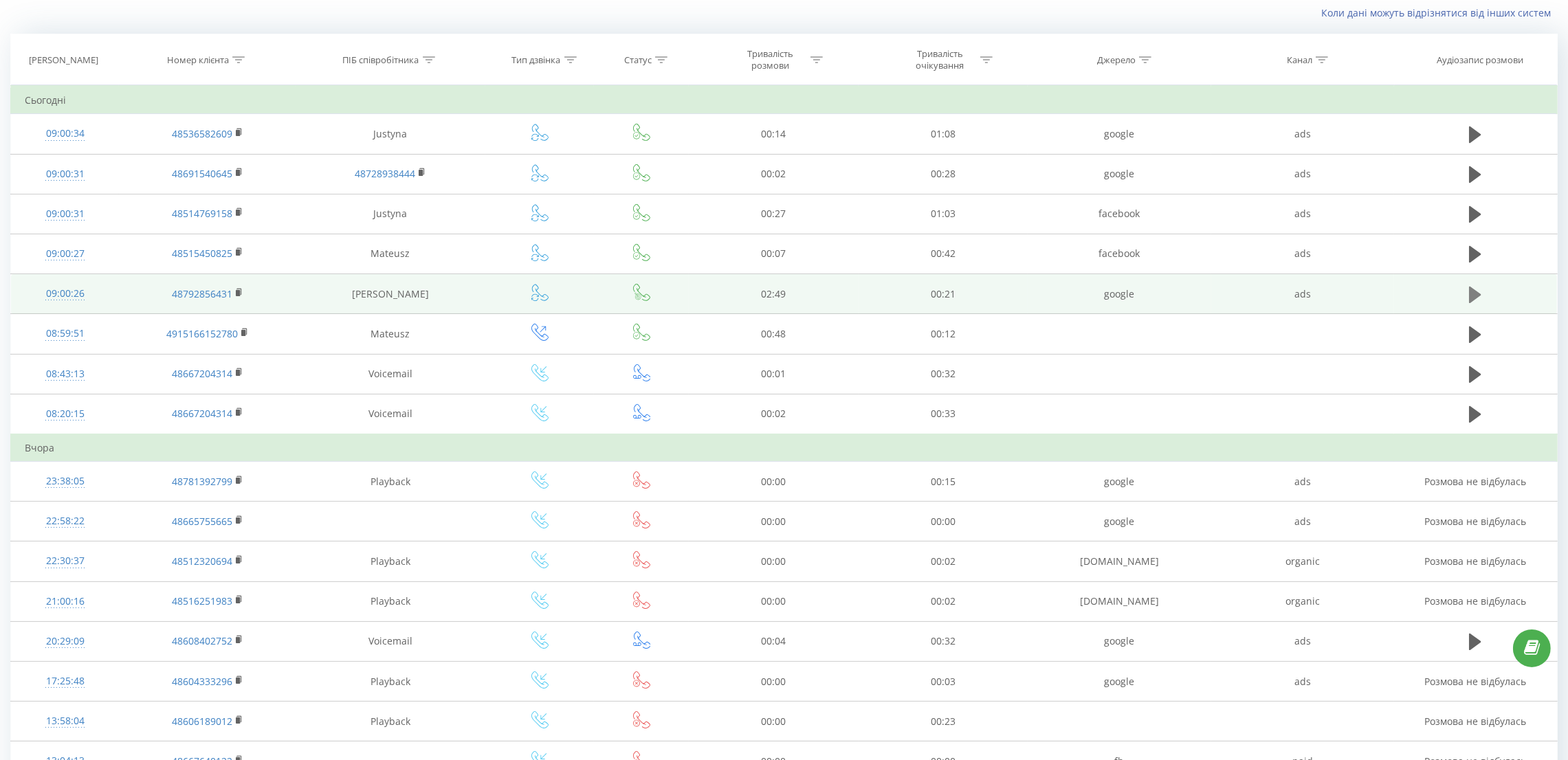
click at [1475, 299] on icon at bounding box center [1475, 294] width 13 height 16
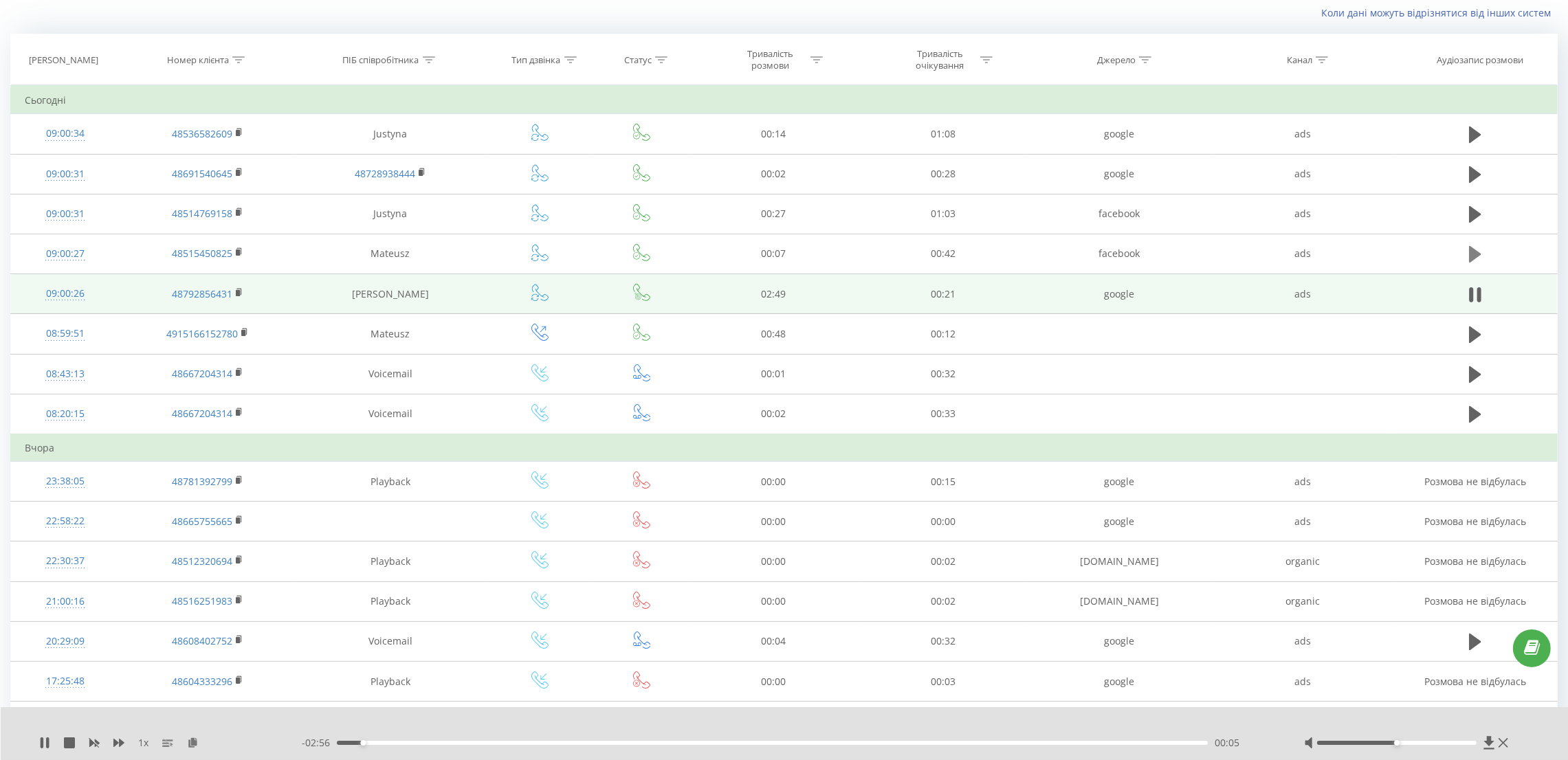
click at [1479, 259] on icon at bounding box center [1475, 254] width 13 height 20
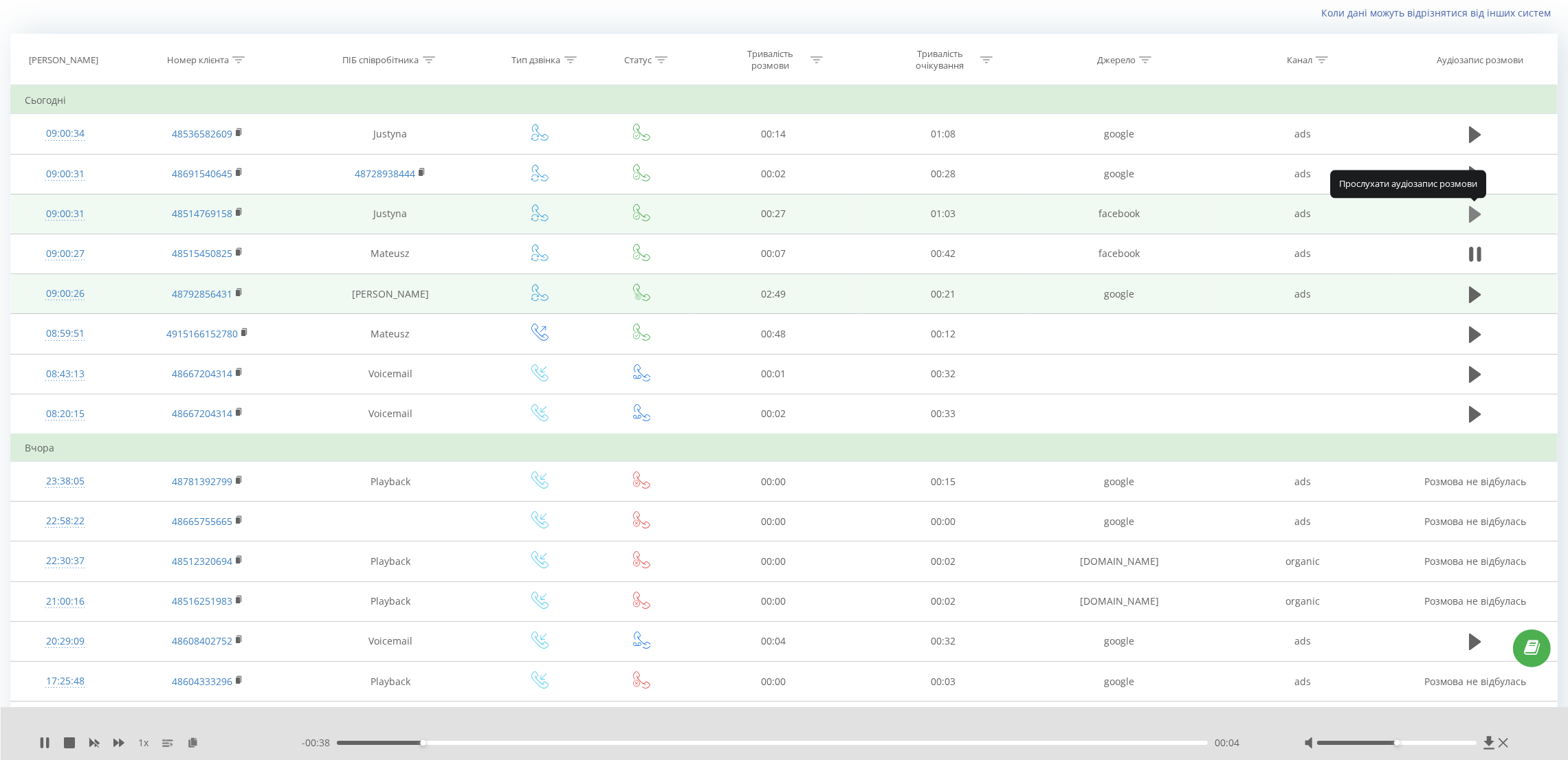
click at [1478, 216] on icon at bounding box center [1475, 214] width 13 height 16
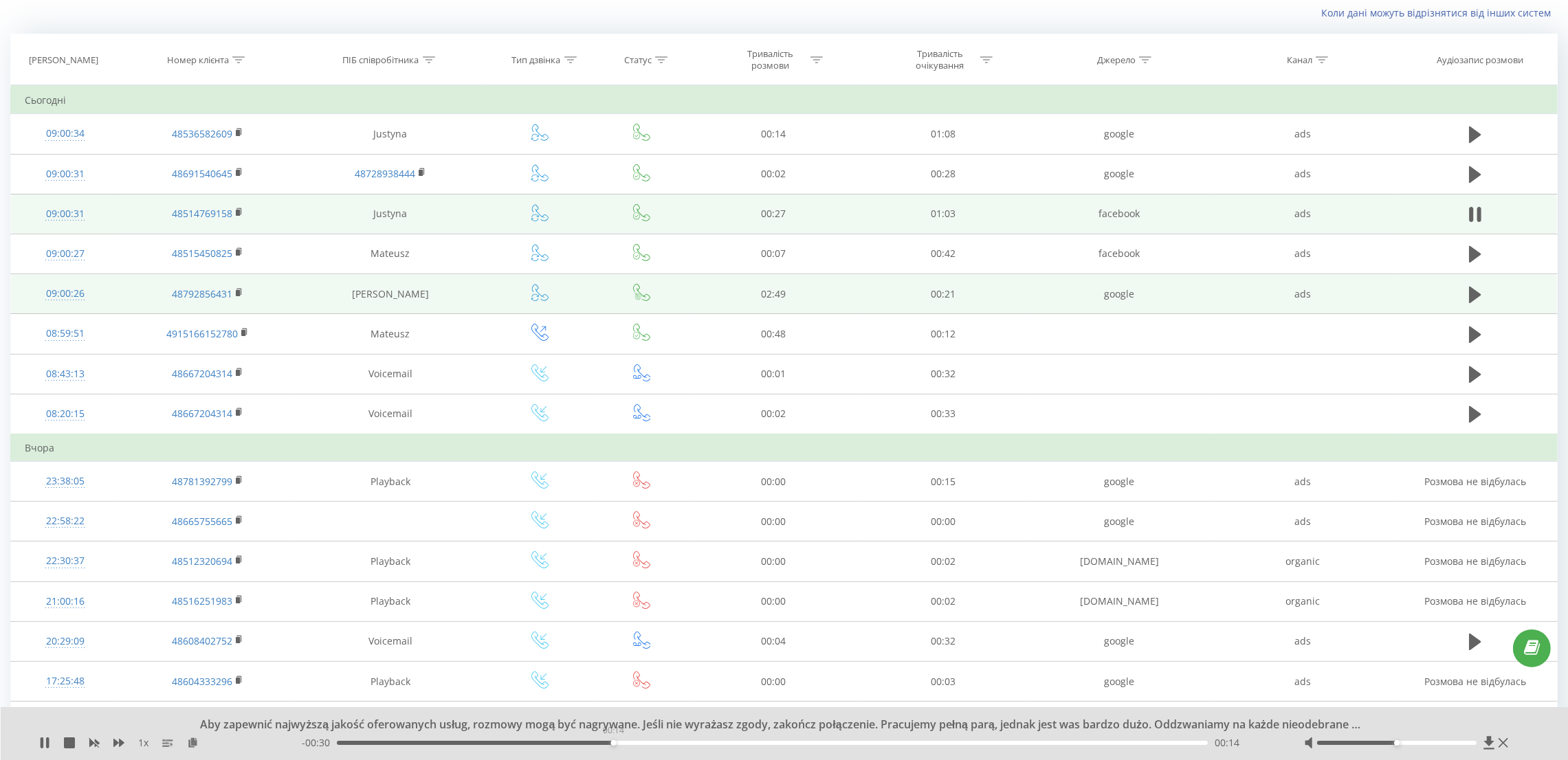
click at [613, 744] on div "00:14" at bounding box center [772, 742] width 871 height 4
click at [852, 743] on div "00:15" at bounding box center [772, 742] width 871 height 4
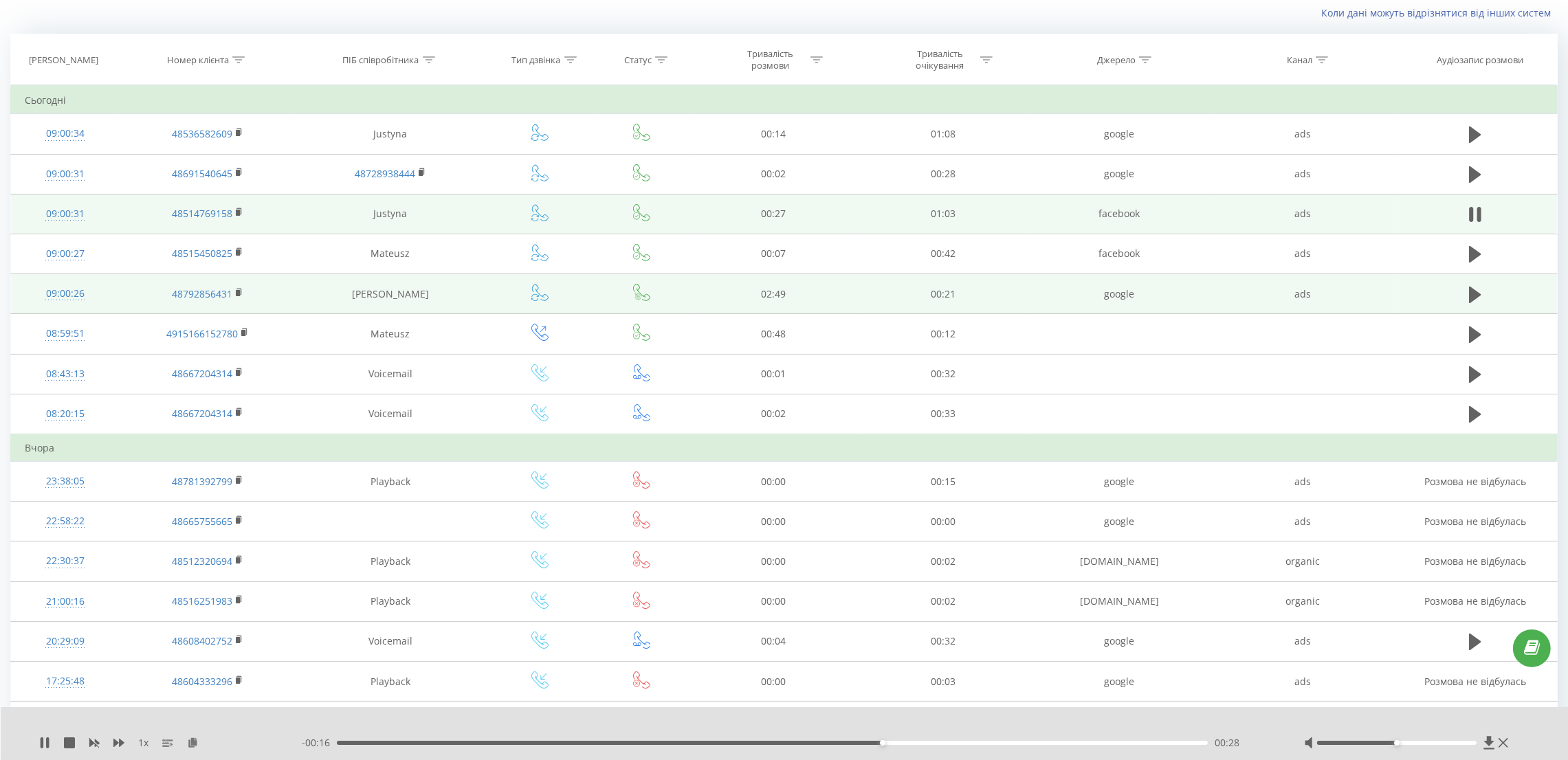
click at [1087, 745] on div "- 00:16 00:28 00:28" at bounding box center [786, 743] width 967 height 14
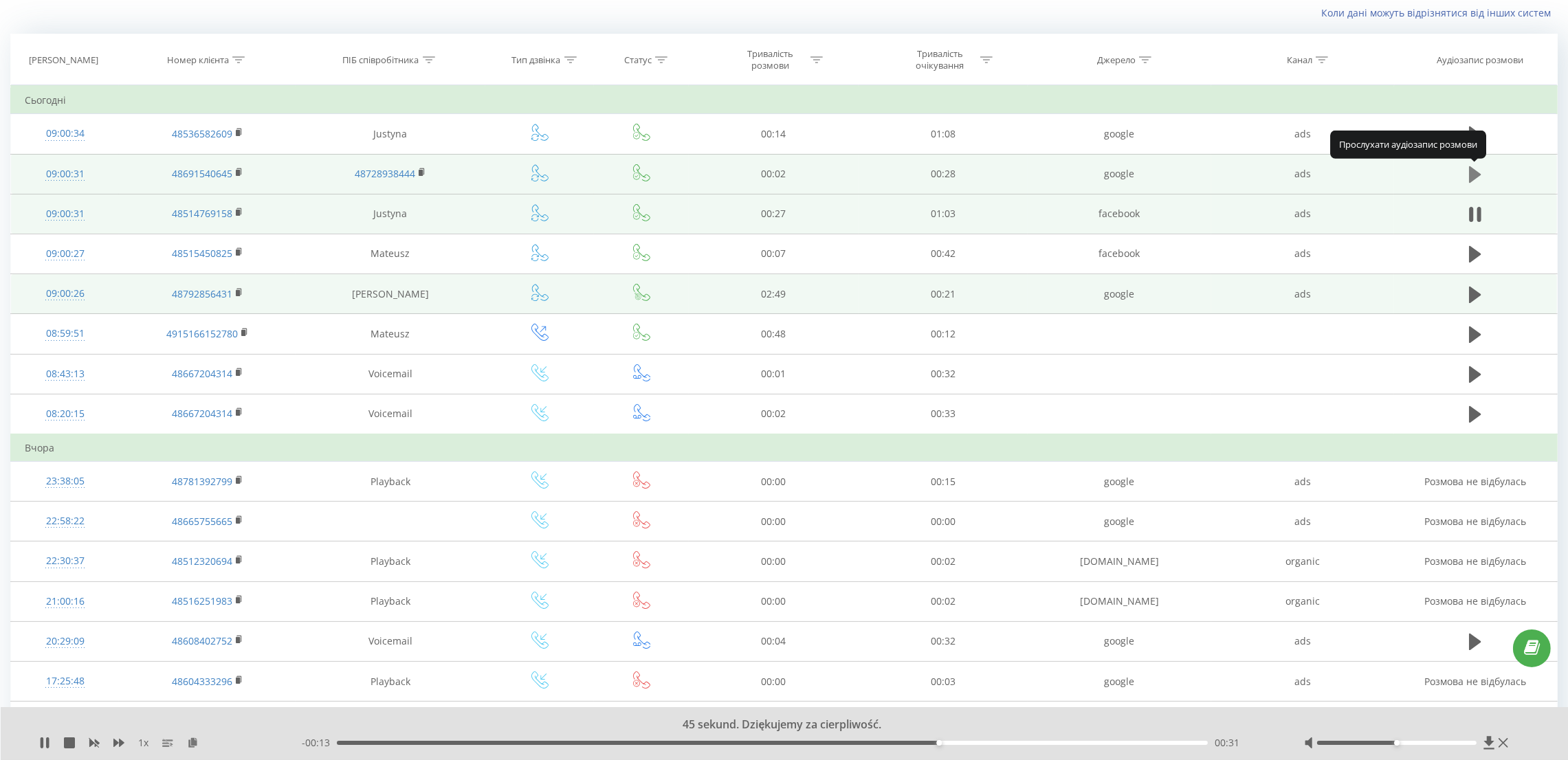
click at [1471, 172] on icon at bounding box center [1475, 174] width 13 height 16
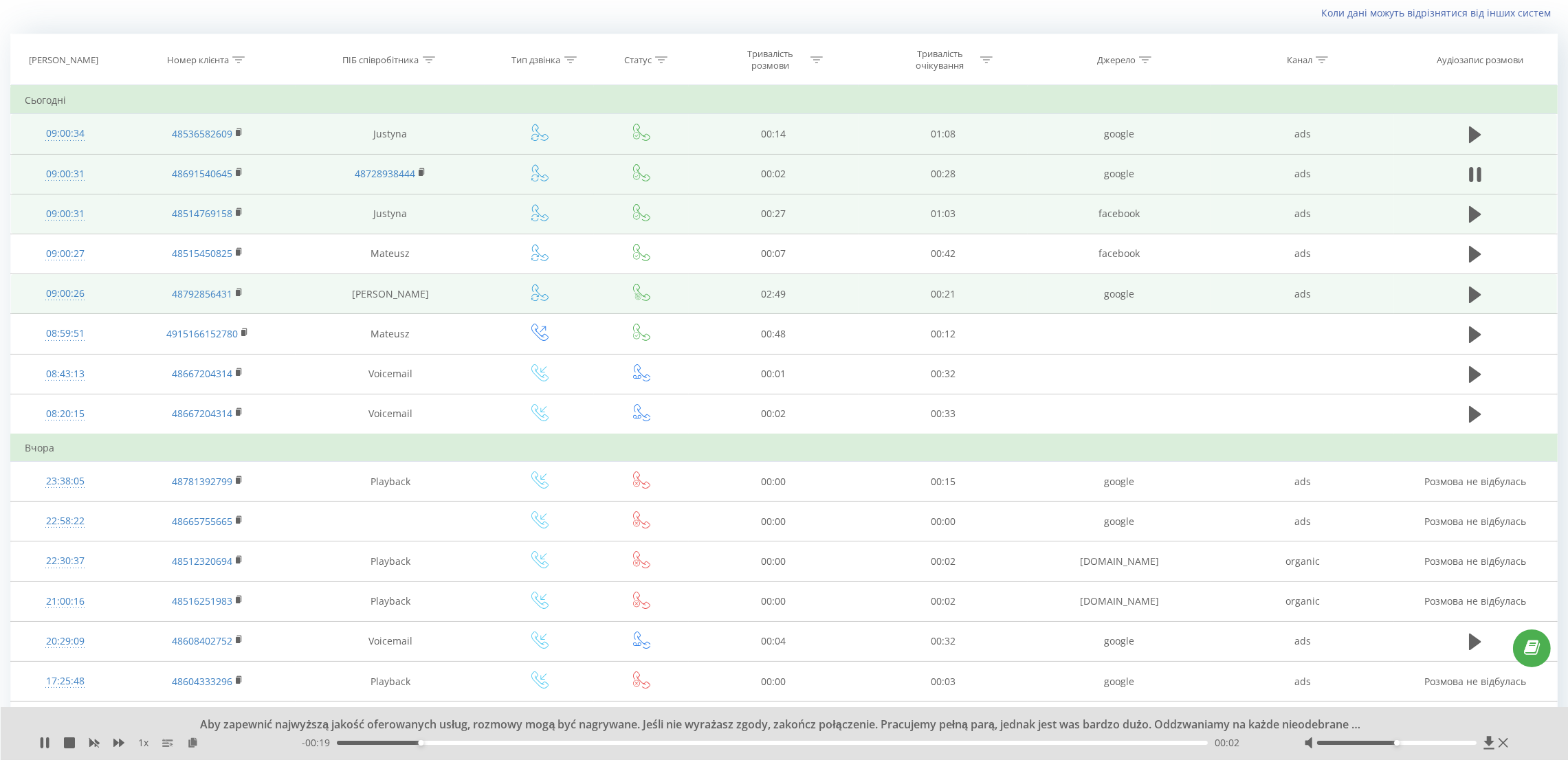
click at [1463, 136] on td at bounding box center [1475, 134] width 163 height 40
click at [1471, 131] on icon at bounding box center [1475, 134] width 13 height 16
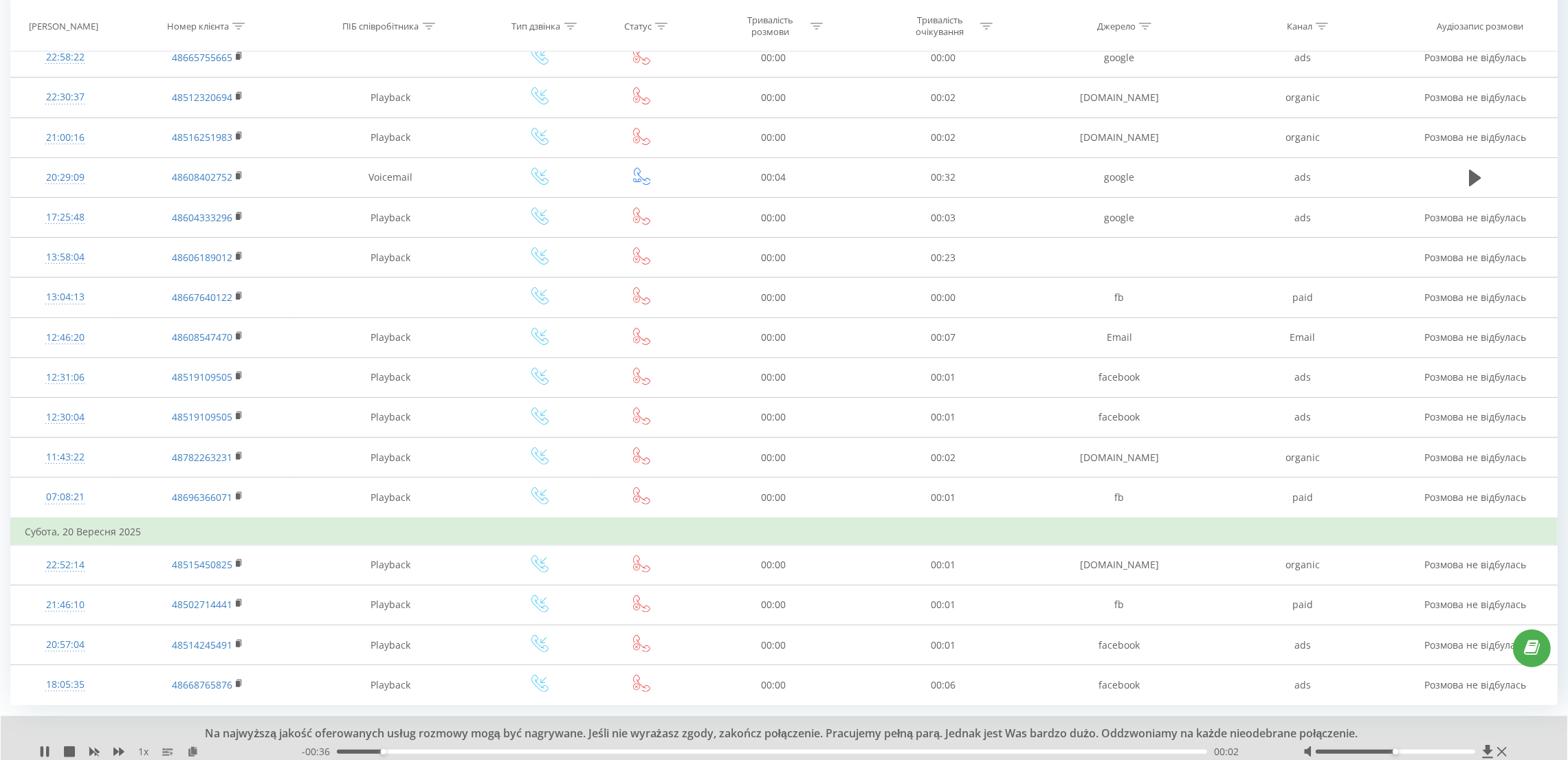
scroll to position [607, 0]
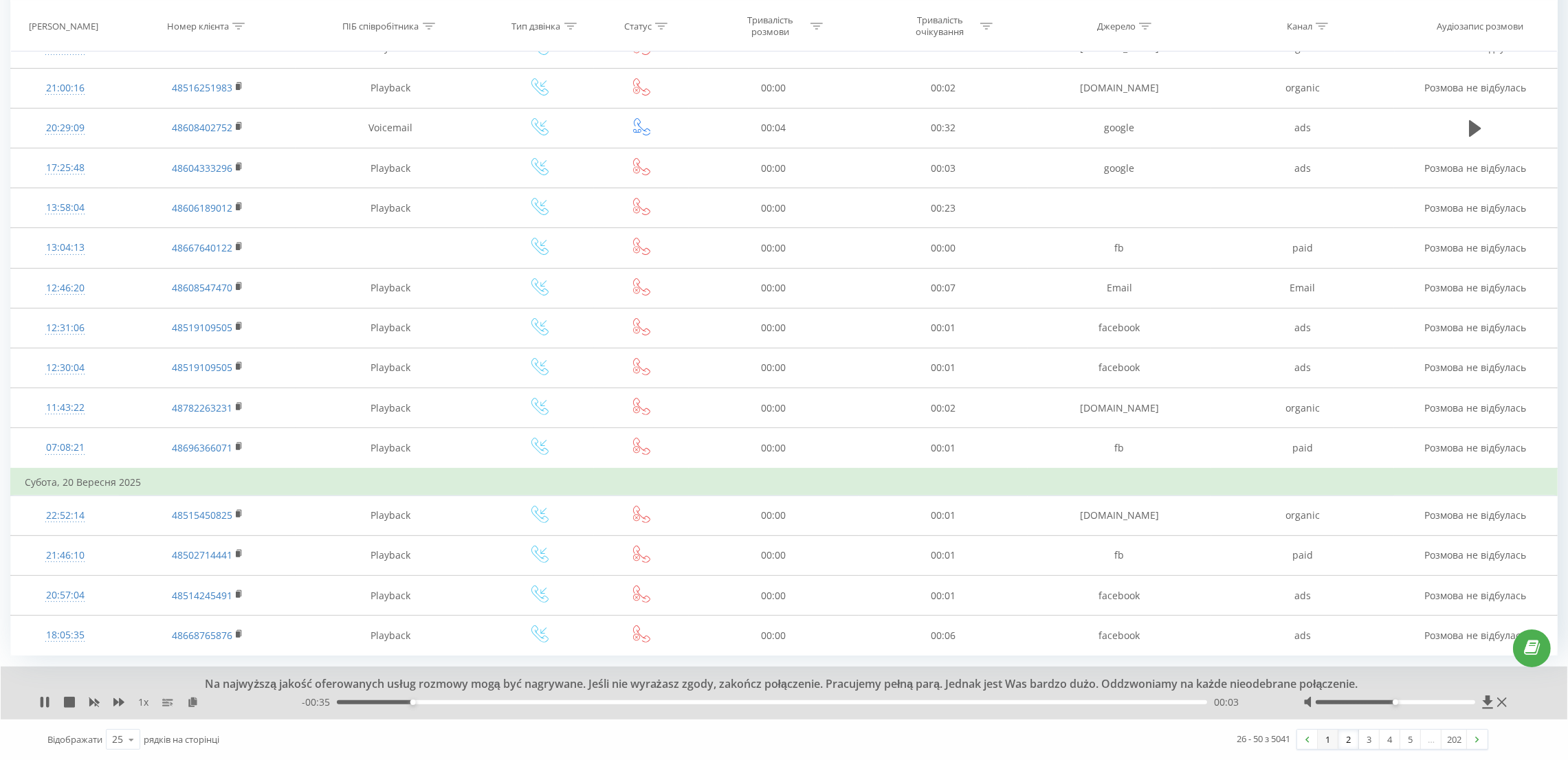
click at [1323, 744] on link "1" at bounding box center [1327, 739] width 20 height 20
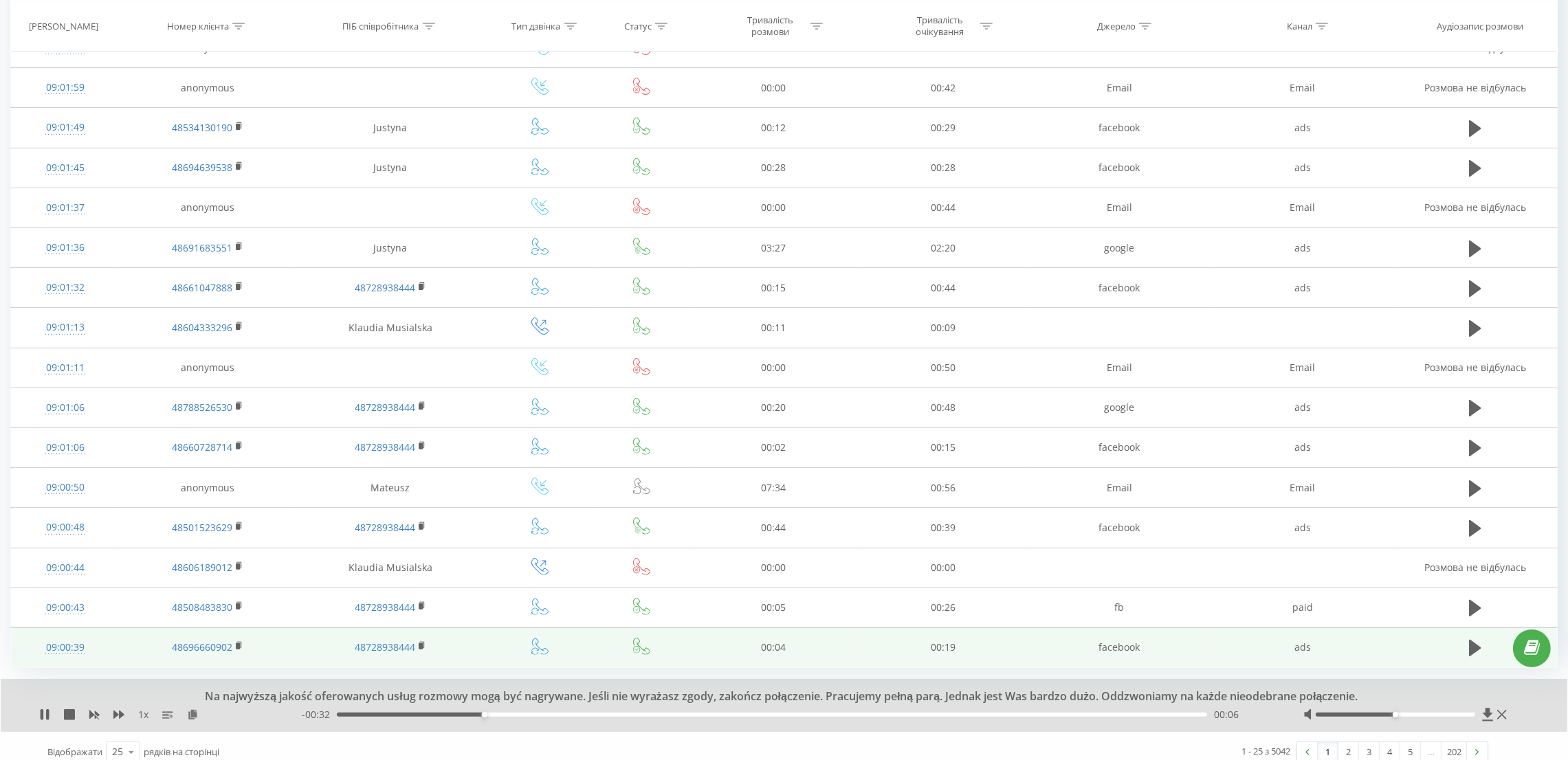
scroll to position [553, 0]
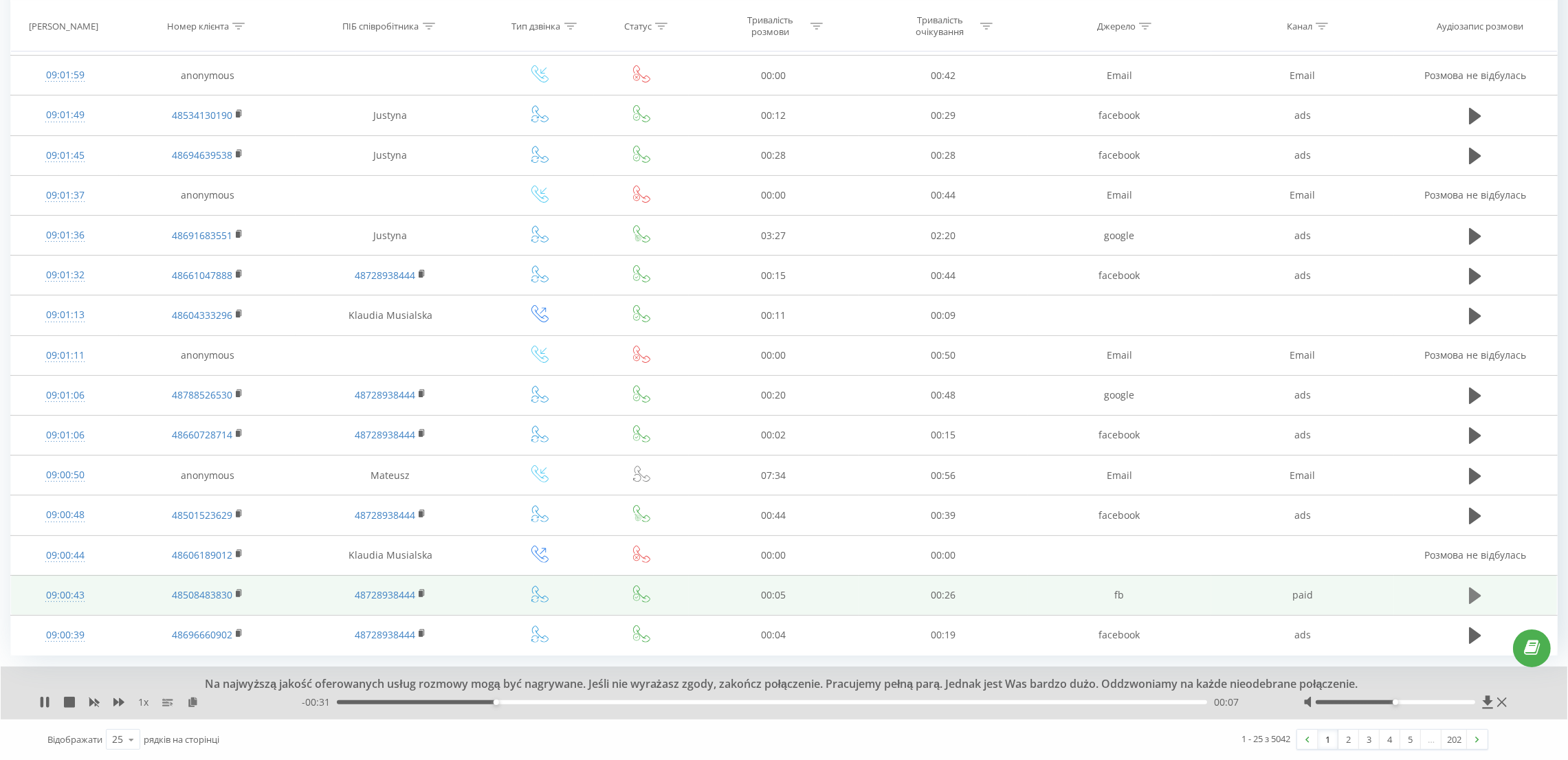
click at [1473, 589] on icon at bounding box center [1475, 595] width 13 height 16
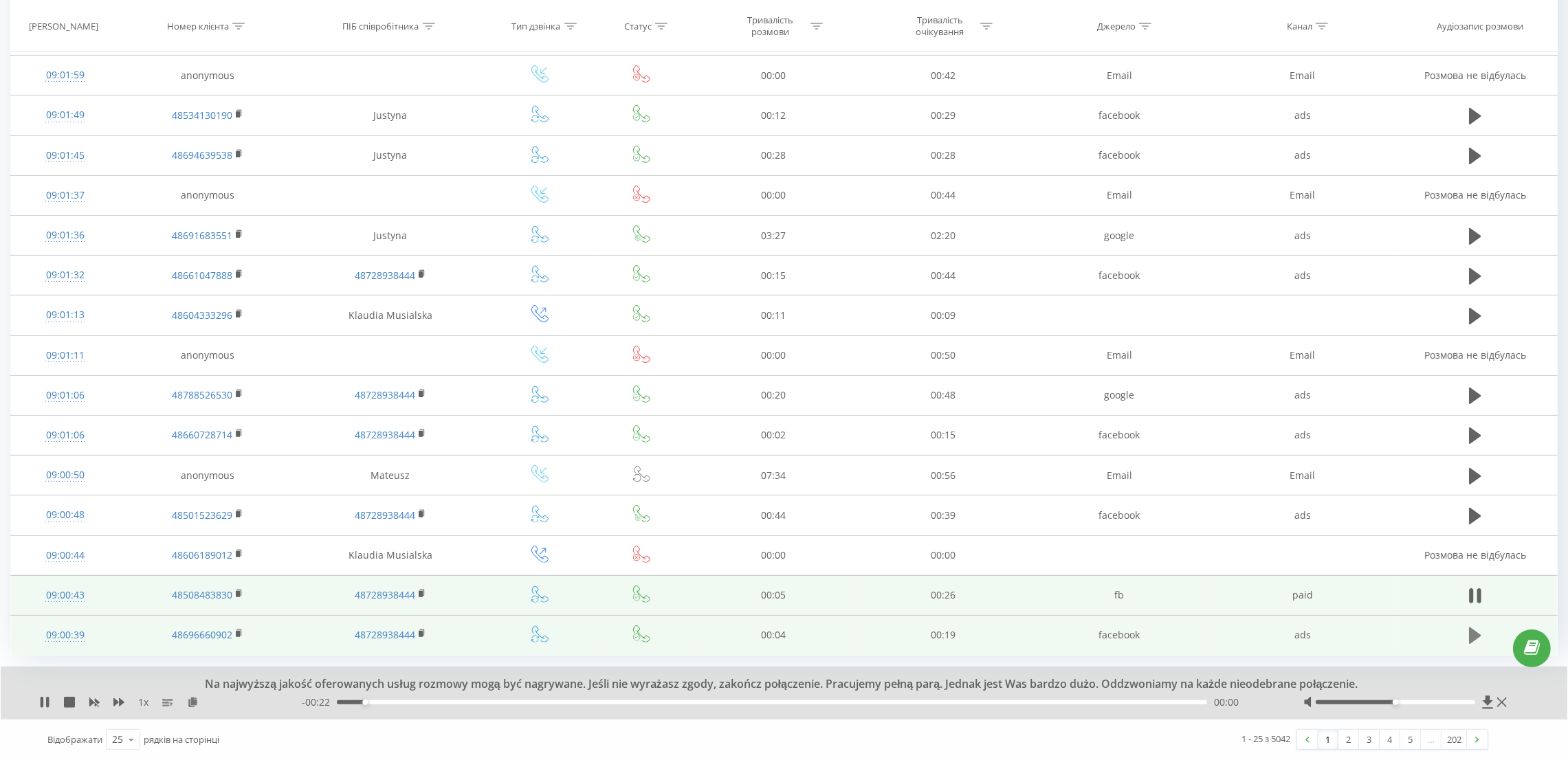
click at [1479, 632] on icon at bounding box center [1475, 635] width 13 height 20
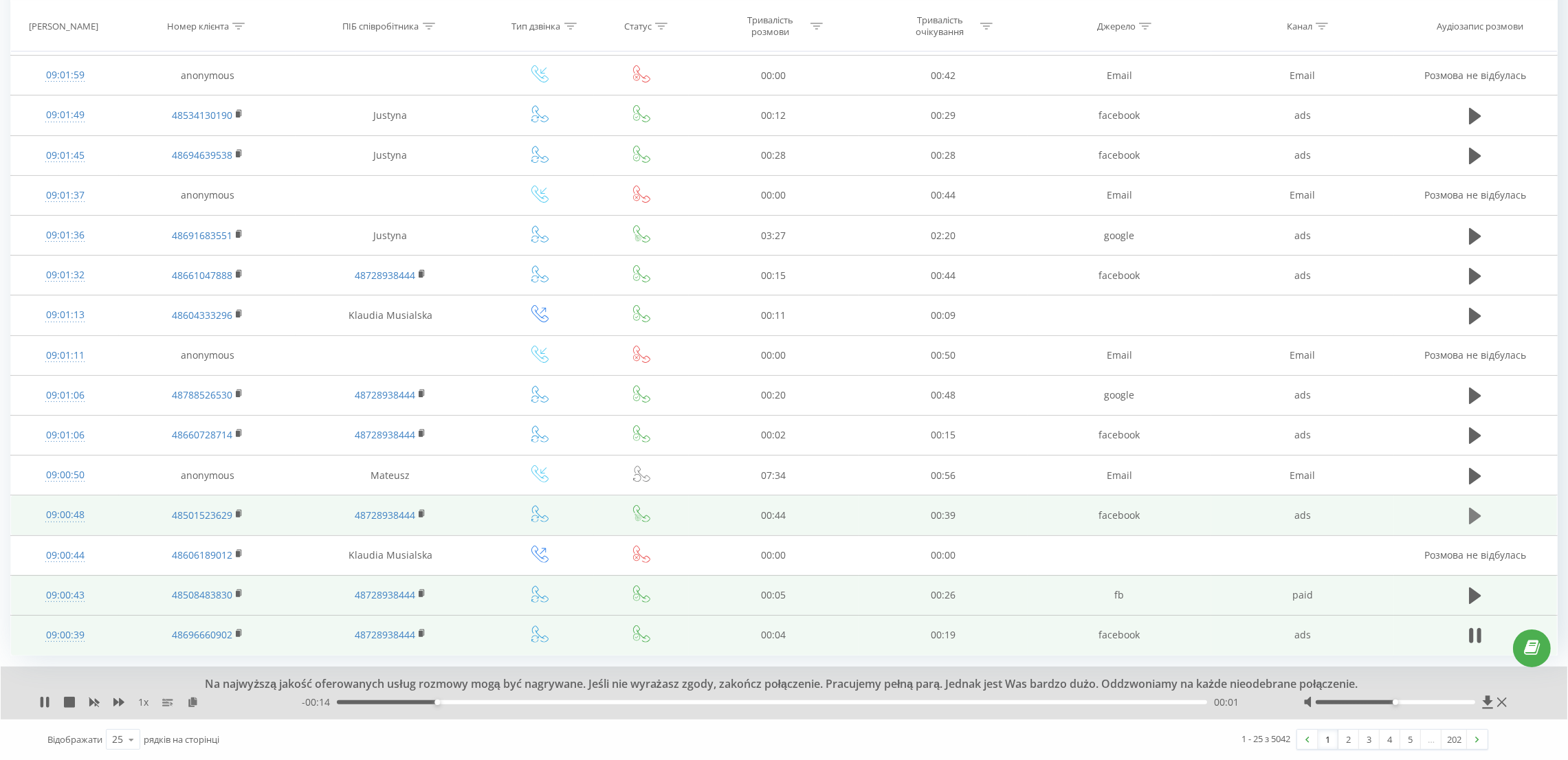
click at [1479, 516] on icon at bounding box center [1475, 516] width 13 height 20
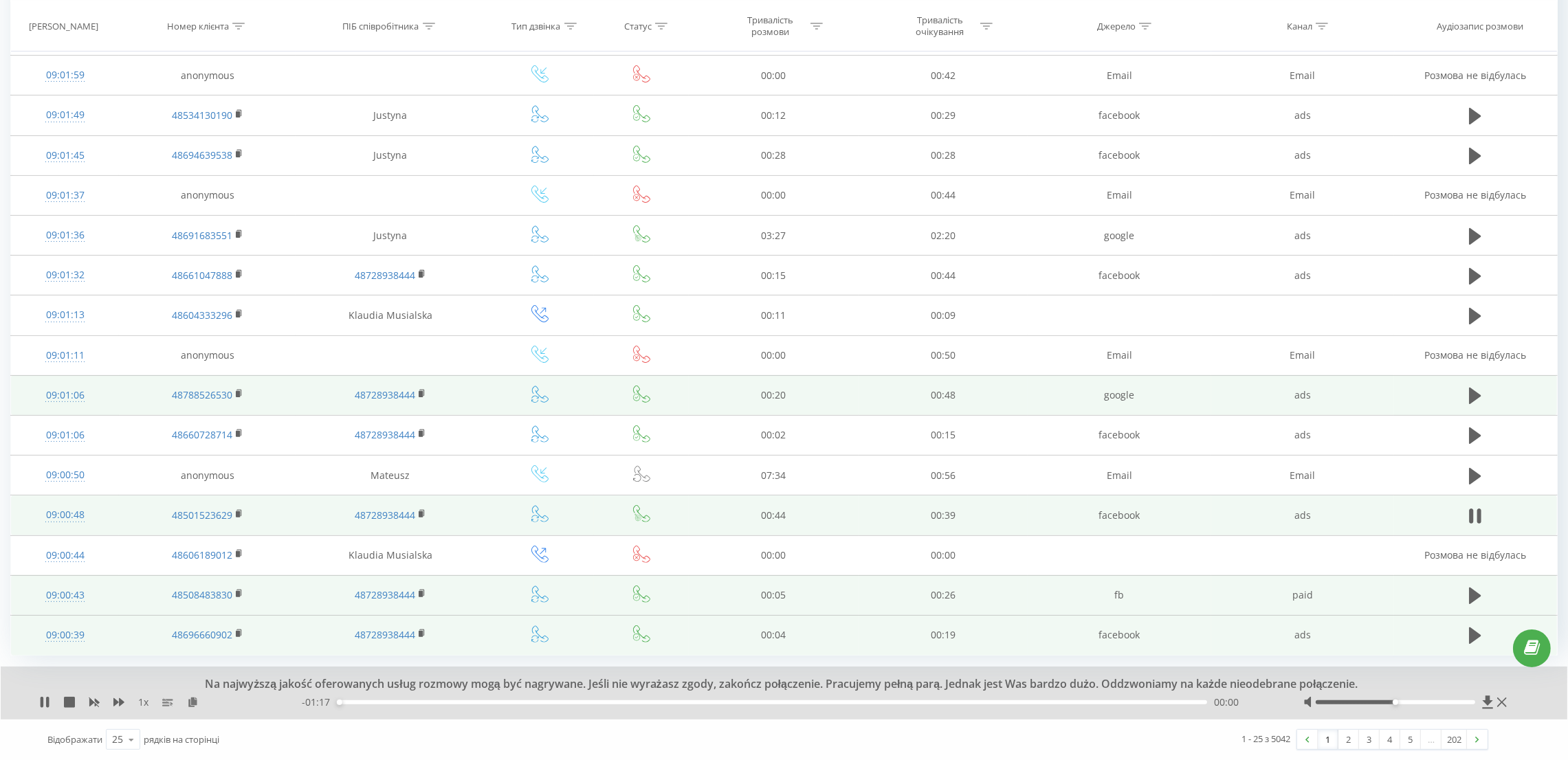
click at [1473, 409] on td at bounding box center [1475, 395] width 163 height 40
click at [1474, 389] on icon at bounding box center [1475, 395] width 13 height 16
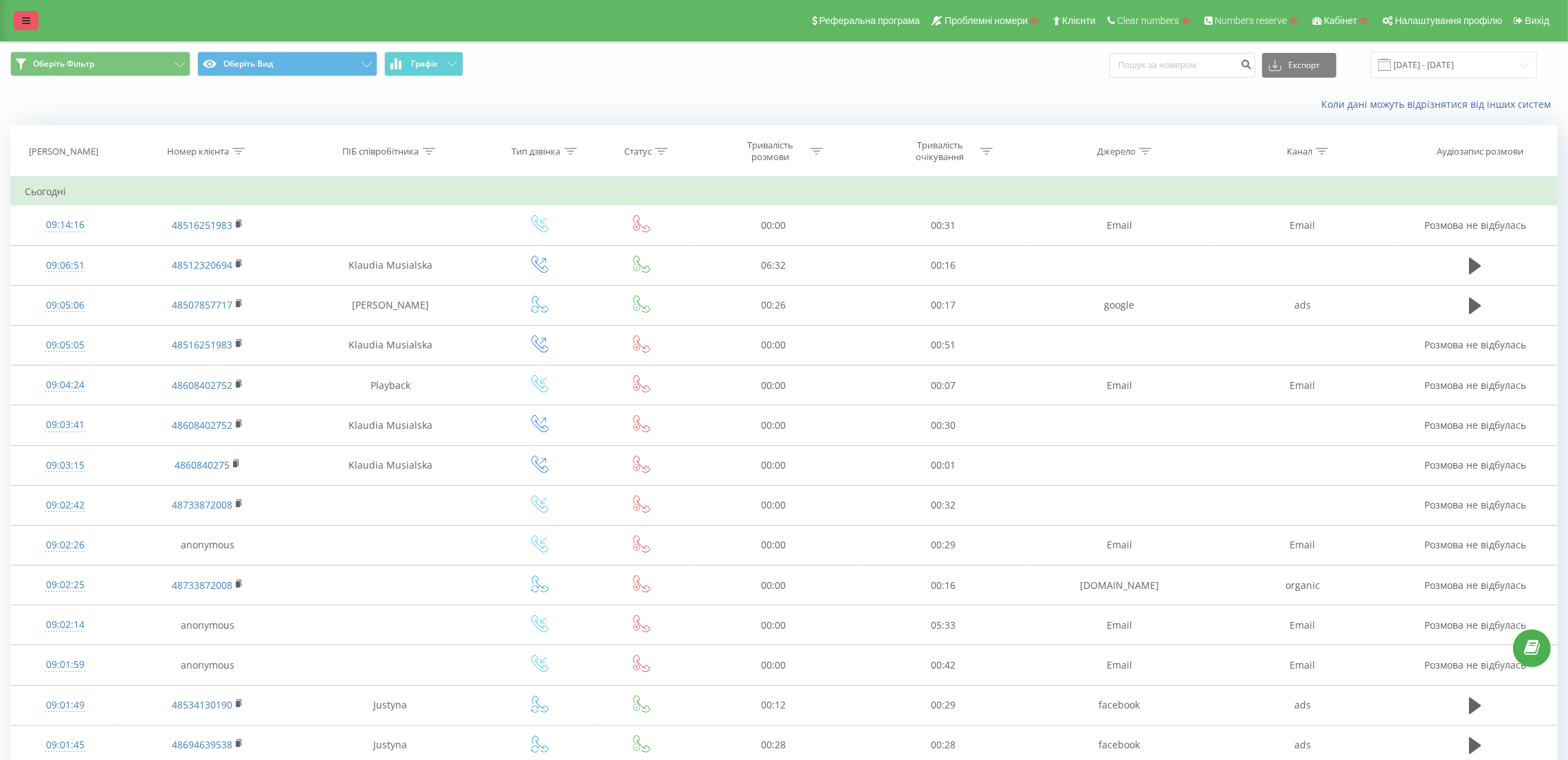
click at [32, 23] on link at bounding box center [27, 20] width 25 height 20
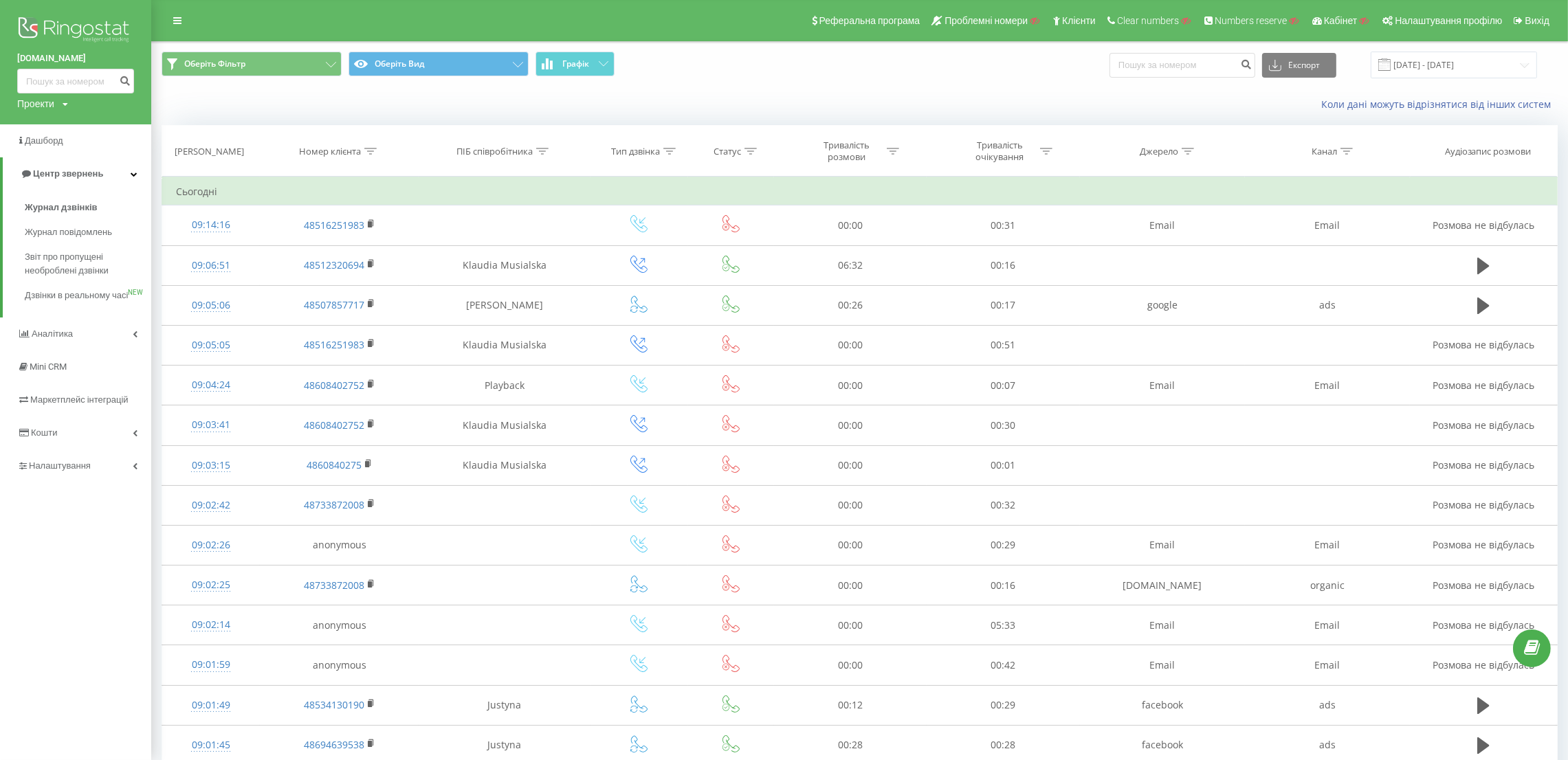
click at [32, 22] on img at bounding box center [75, 31] width 117 height 34
